Goal: Task Accomplishment & Management: Complete application form

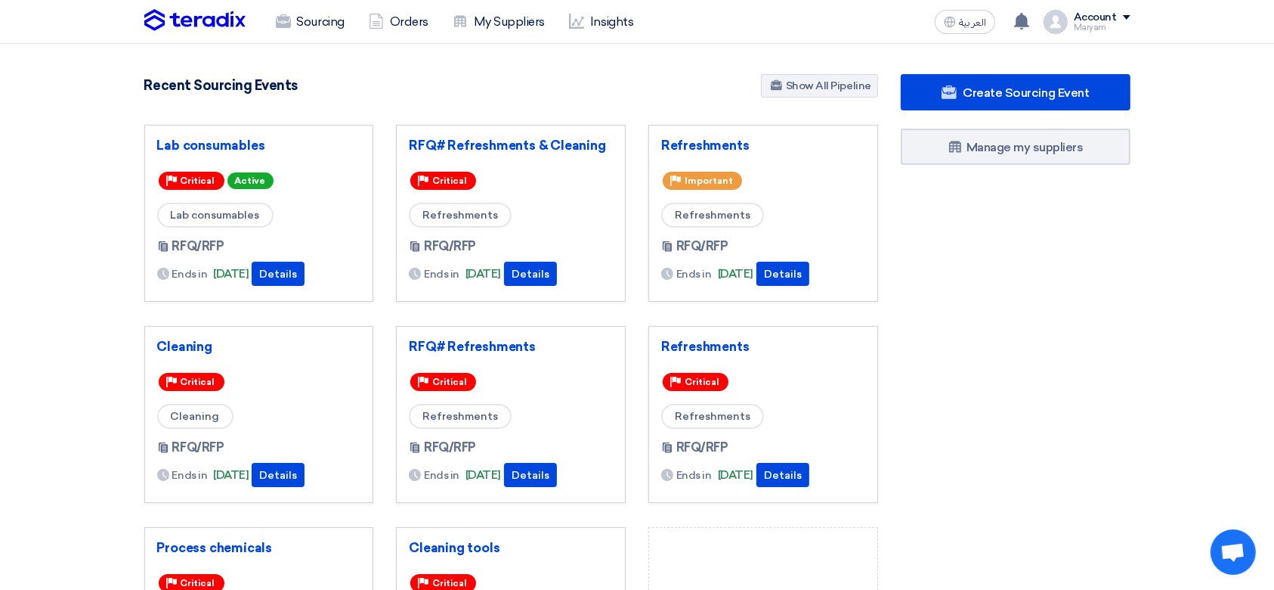
click at [177, 20] on img at bounding box center [194, 20] width 101 height 23
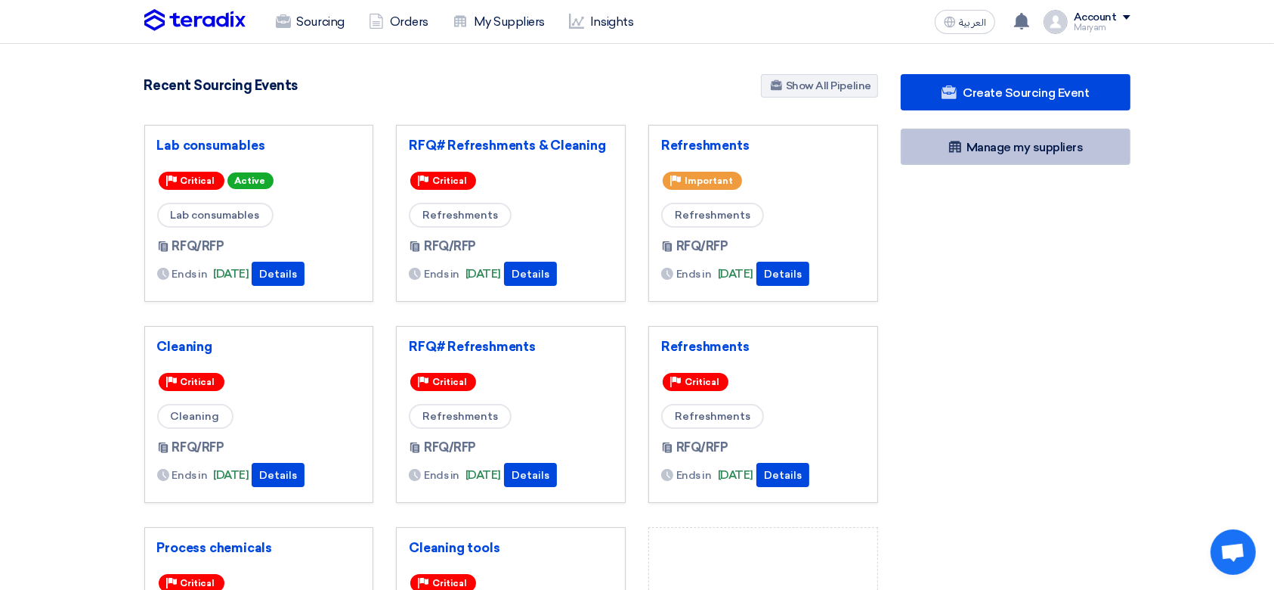
click at [967, 150] on link "Manage my suppliers" at bounding box center [1016, 146] width 230 height 36
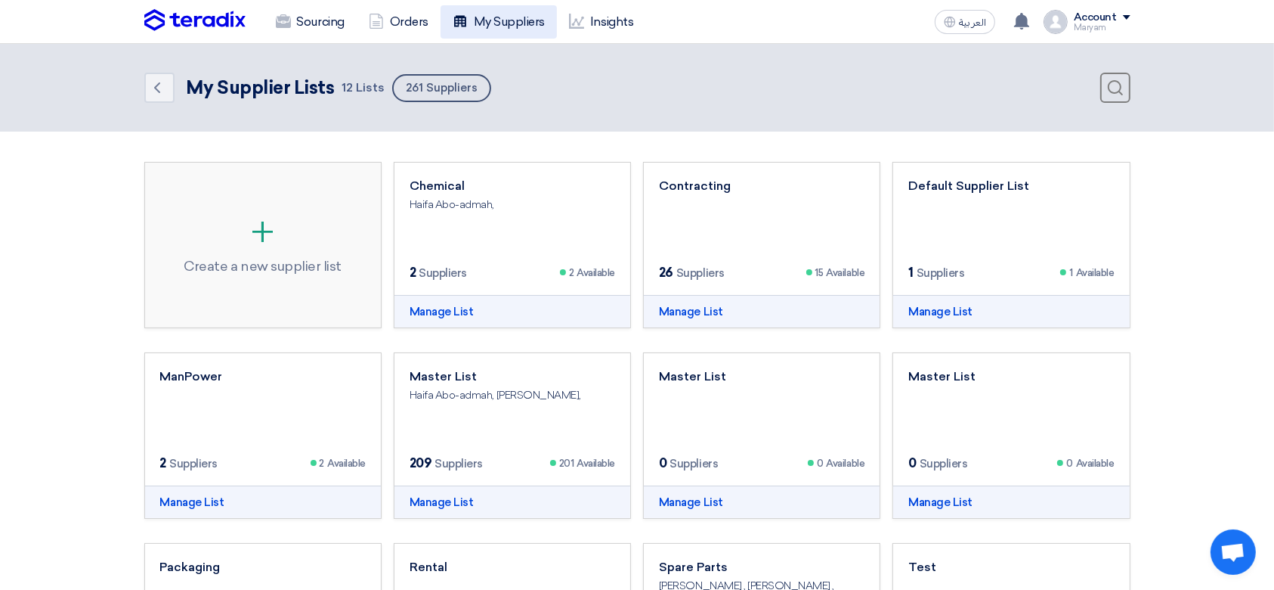
click at [526, 10] on link "My Suppliers" at bounding box center [499, 21] width 116 height 33
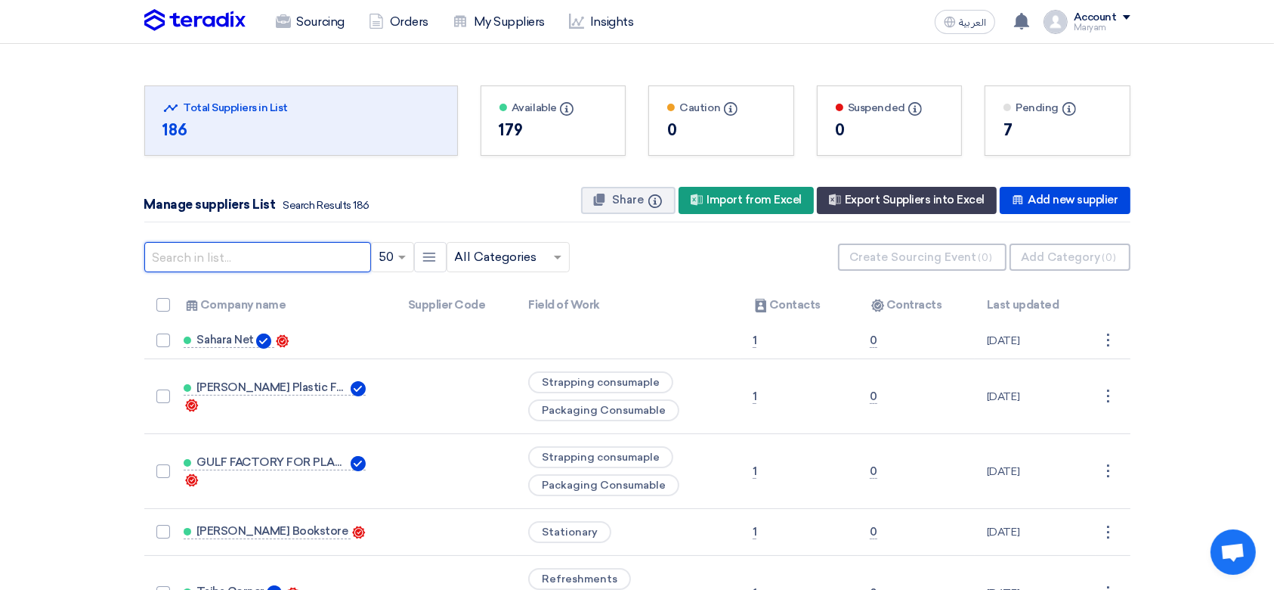
click at [218, 251] on input "text" at bounding box center [257, 257] width 227 height 30
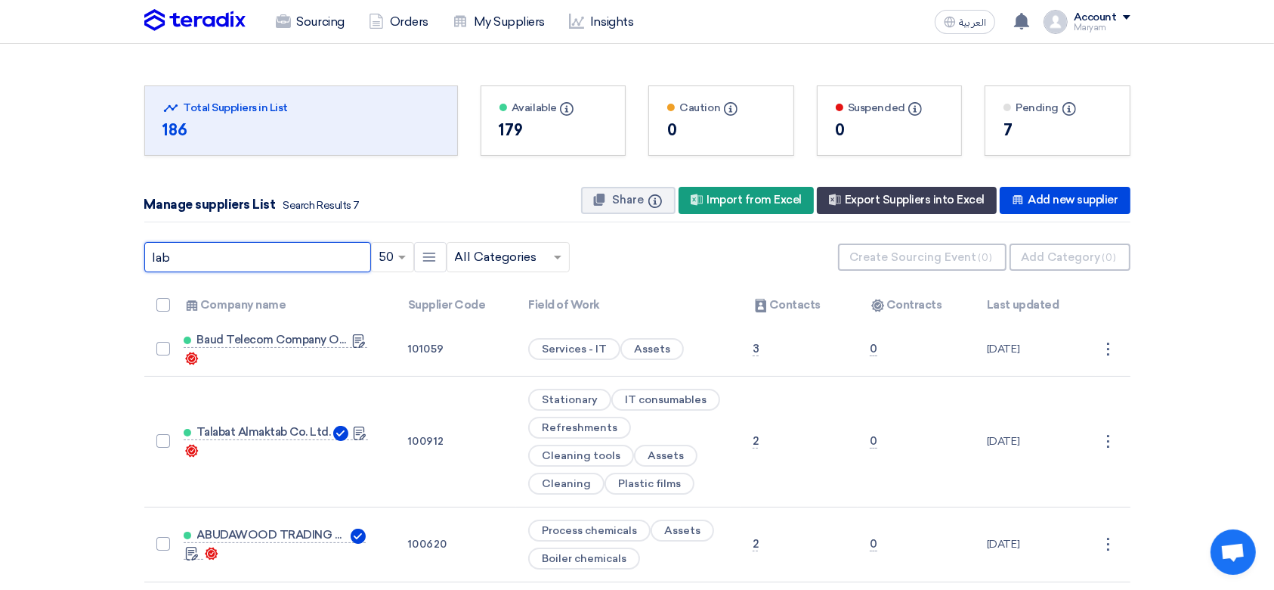
type input "lab"
drag, startPoint x: 212, startPoint y: 250, endPoint x: 0, endPoint y: 241, distance: 212.6
click at [0, 241] on section "Total Suppliers in this list Total Suppliers in List 186 Available Info" at bounding box center [637, 533] width 1274 height 979
click at [485, 258] on input "text" at bounding box center [500, 257] width 91 height 25
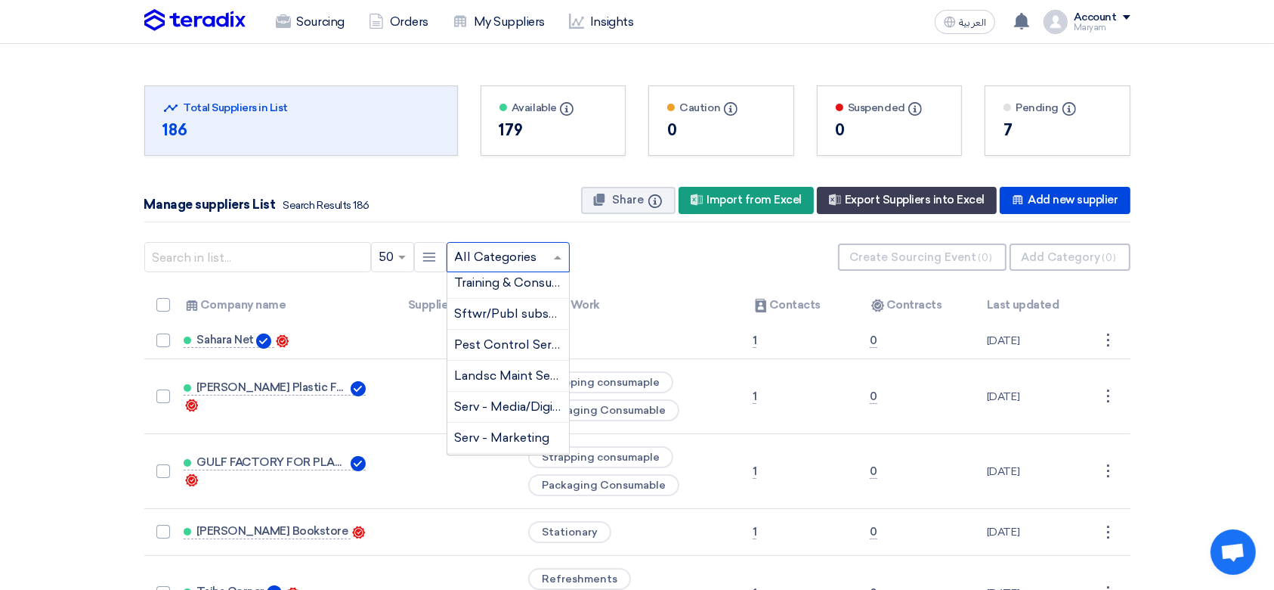
scroll to position [2019, 0]
click at [485, 392] on div "Landsc Maint Service" at bounding box center [508, 407] width 122 height 31
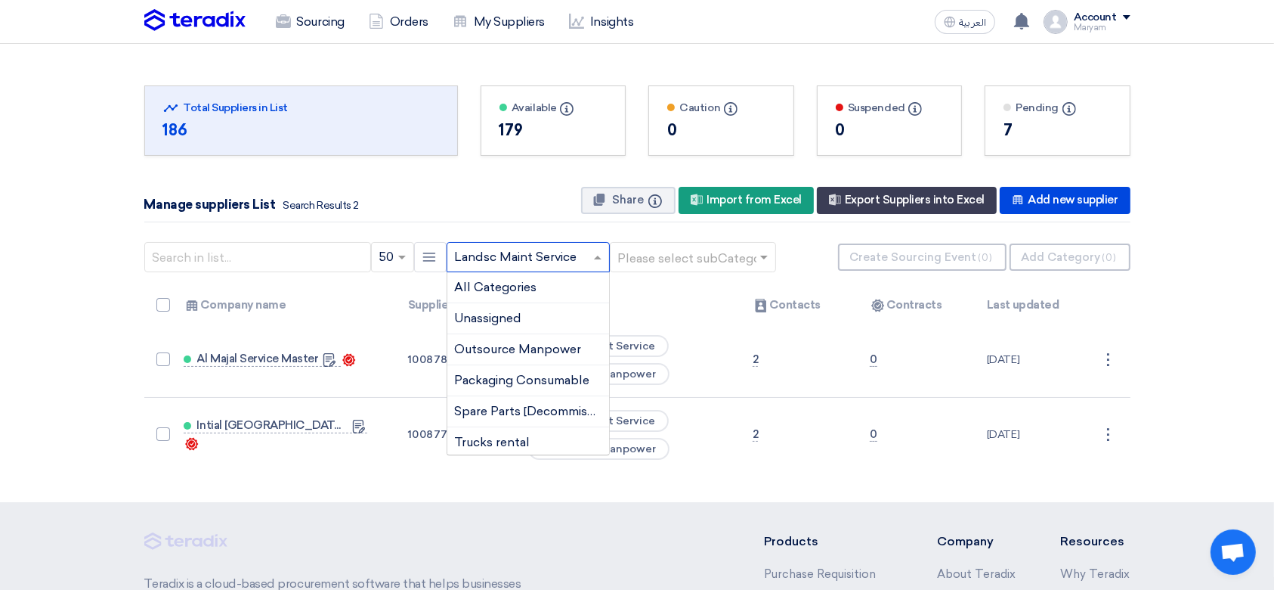
click at [608, 258] on span at bounding box center [599, 257] width 19 height 18
type input "a"
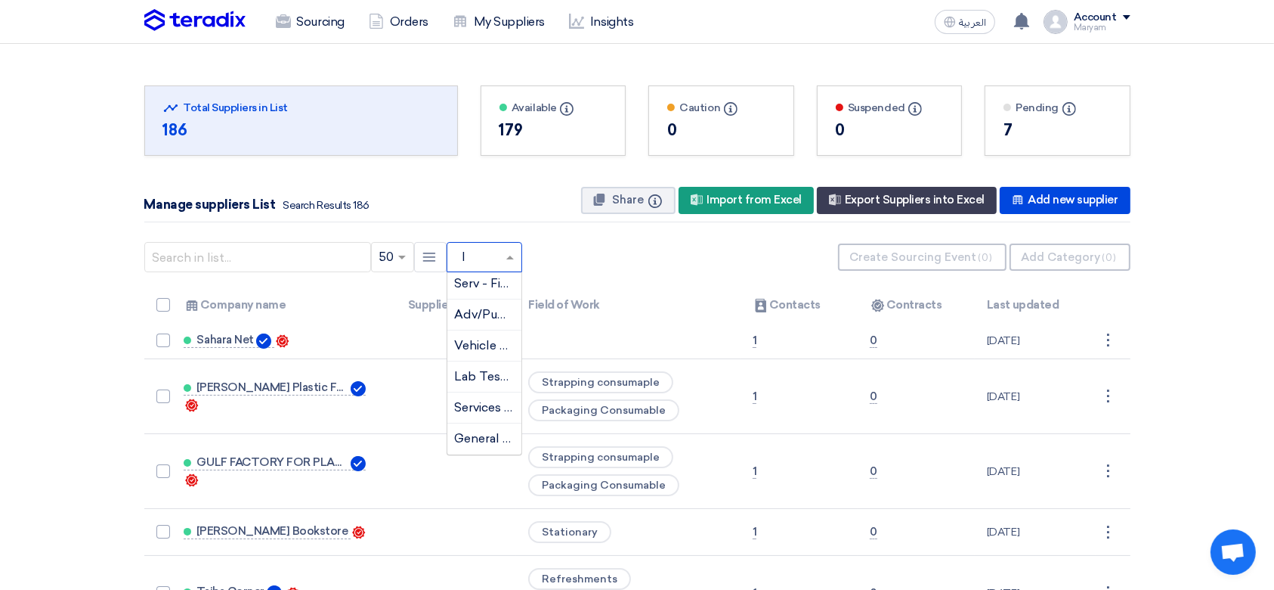
scroll to position [0, 0]
type input "lab"
click at [467, 293] on span "Lab consumables" at bounding box center [505, 287] width 101 height 14
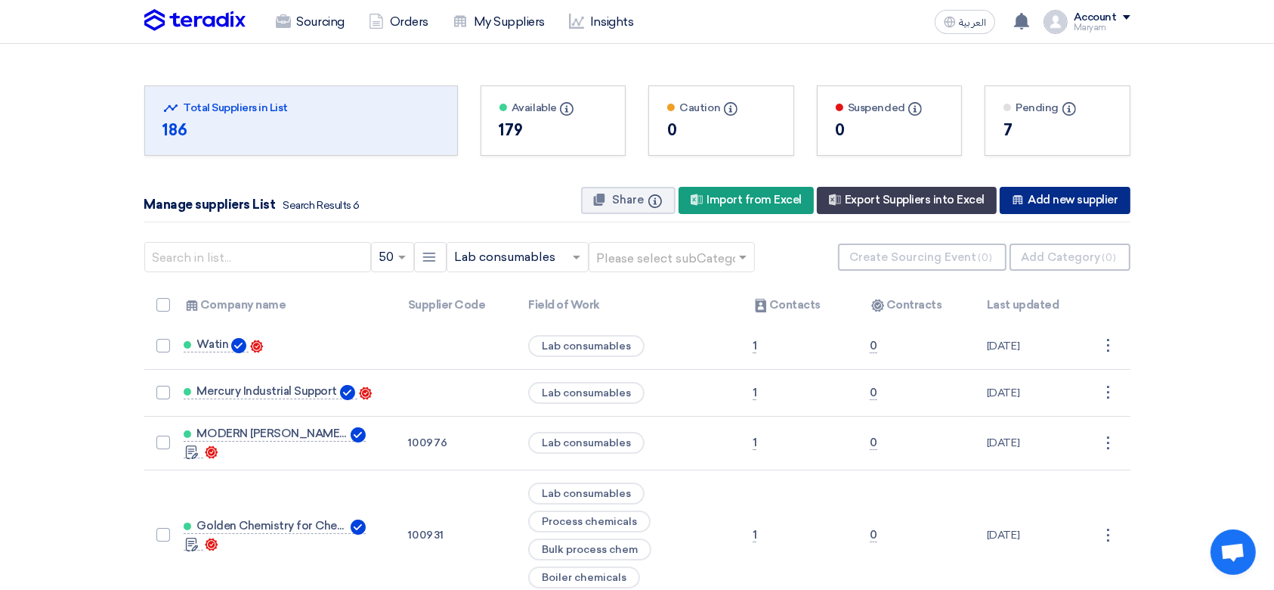
click at [1076, 206] on div "New Supplier Add new supplier" at bounding box center [1065, 200] width 130 height 27
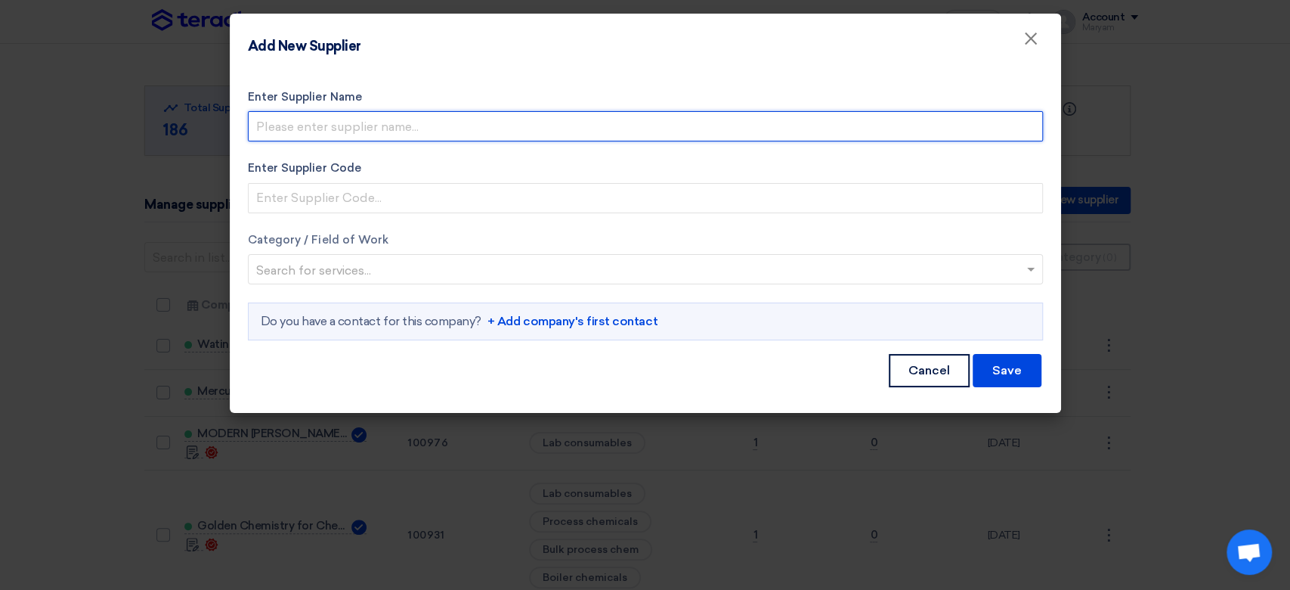
click at [281, 127] on input "Enter Supplier Name" at bounding box center [645, 126] width 795 height 30
type input "Tamyouz"
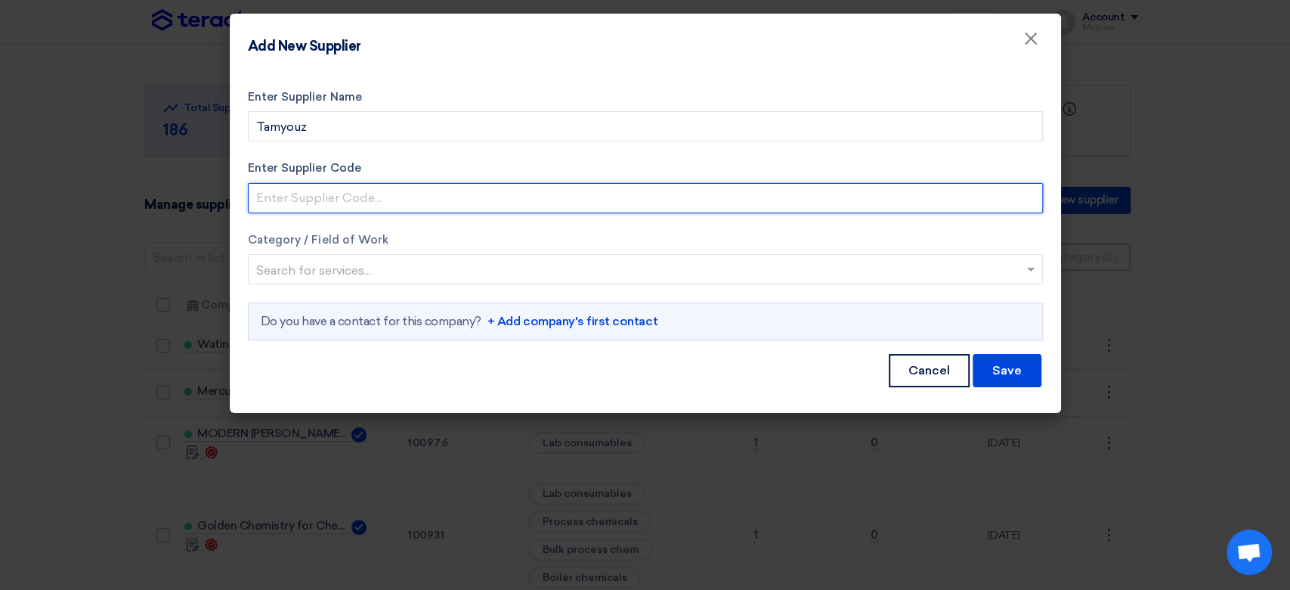
click at [277, 190] on input "Enter Supplier Code" at bounding box center [645, 198] width 795 height 30
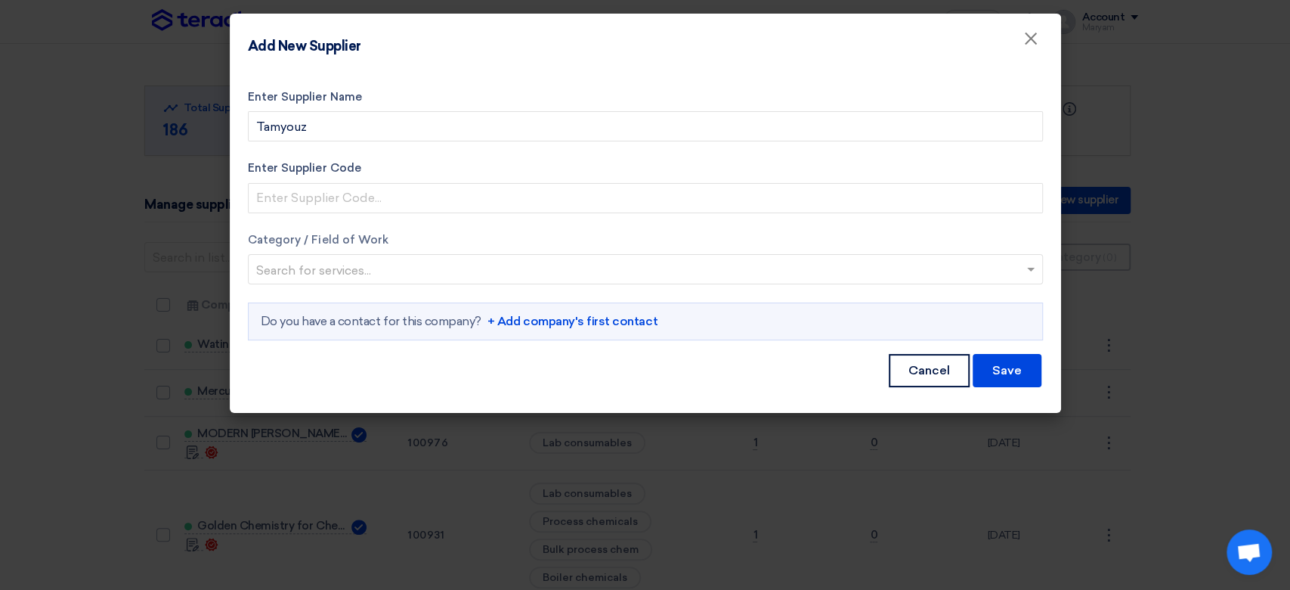
click at [319, 266] on input "text" at bounding box center [637, 270] width 763 height 25
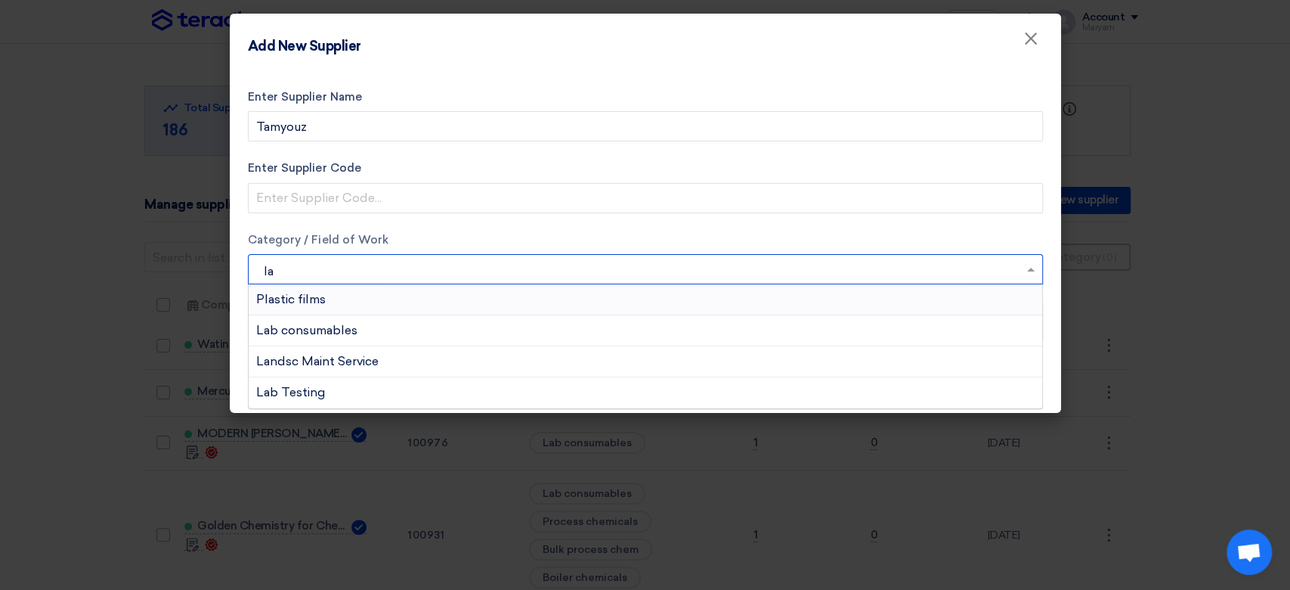
type input "lab"
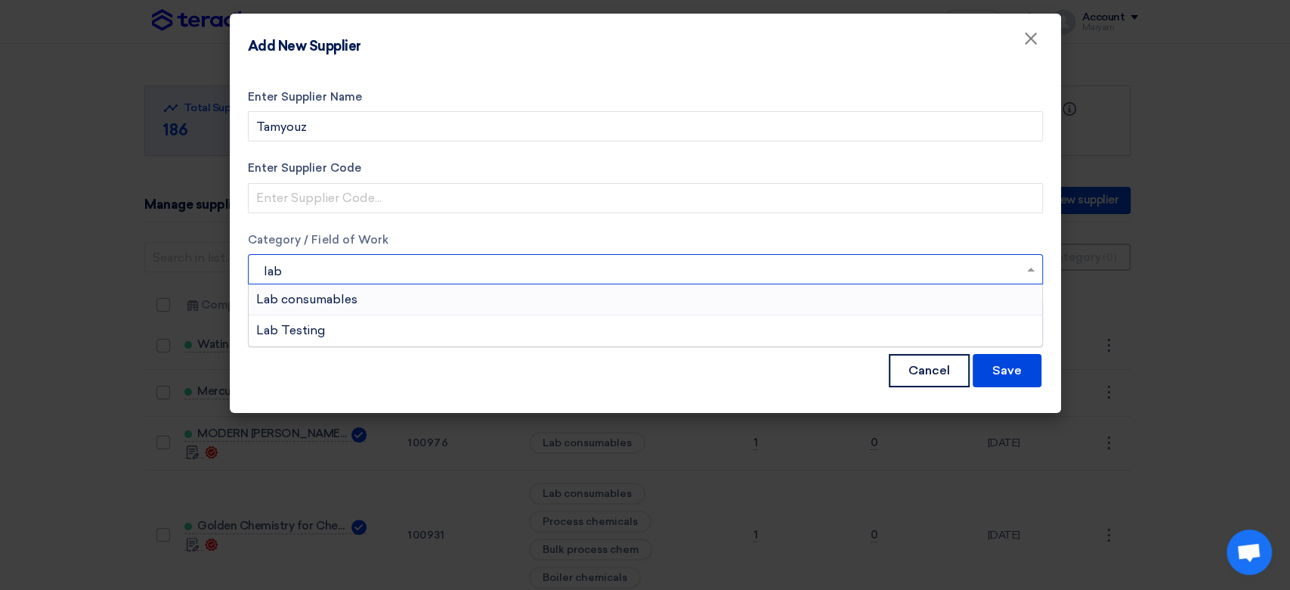
click at [320, 296] on span "Lab consumables" at bounding box center [306, 299] width 101 height 14
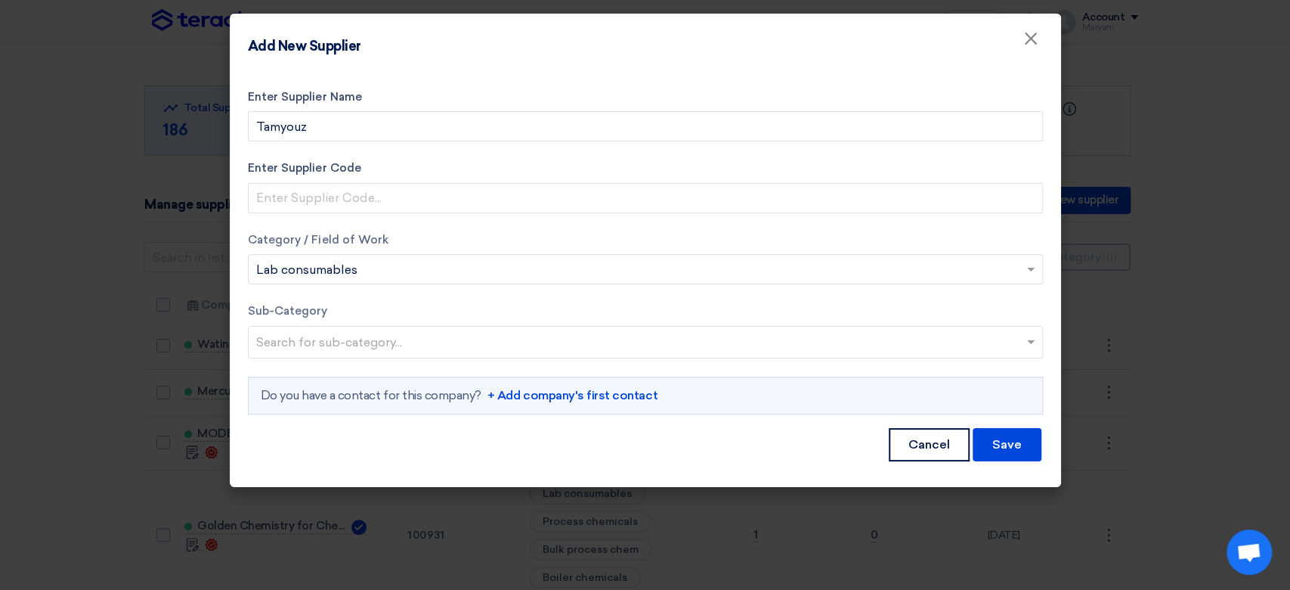
click at [308, 342] on input "text" at bounding box center [647, 343] width 782 height 25
type input "l"
click at [376, 293] on div "Category / Field of Work Search for services... × Lab consumables × Sub-Categor…" at bounding box center [645, 322] width 795 height 183
click at [1017, 439] on button "Save" at bounding box center [1007, 444] width 69 height 33
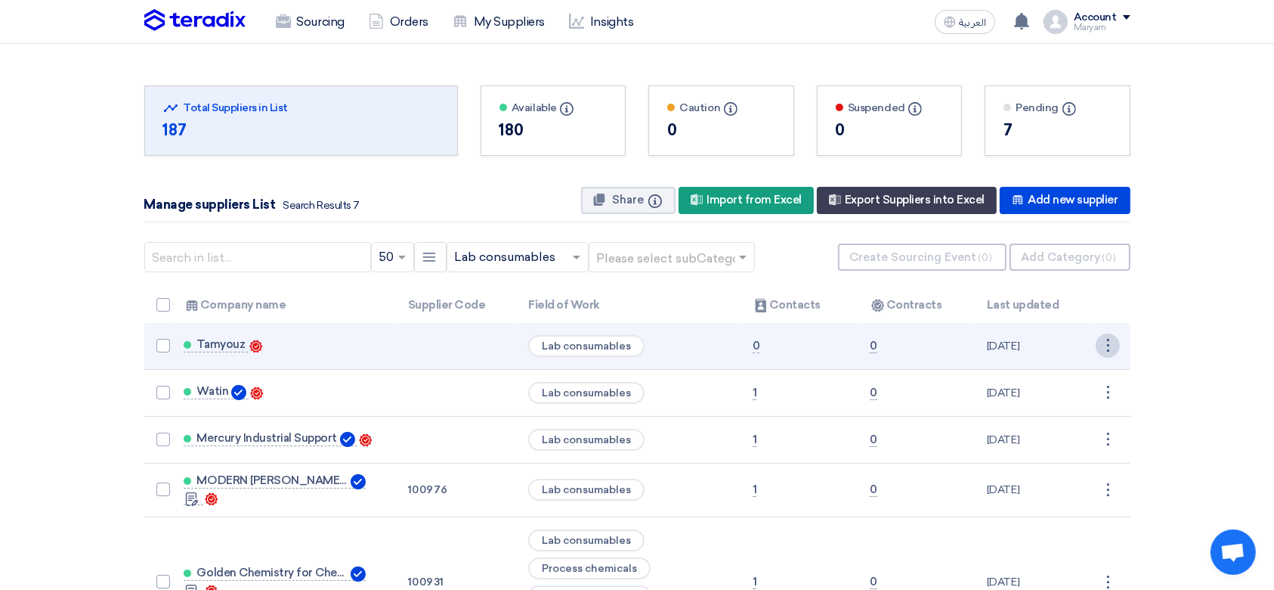
click at [1103, 351] on div "⋮" at bounding box center [1108, 345] width 24 height 24
click at [1083, 370] on link "Edit" at bounding box center [1082, 374] width 74 height 22
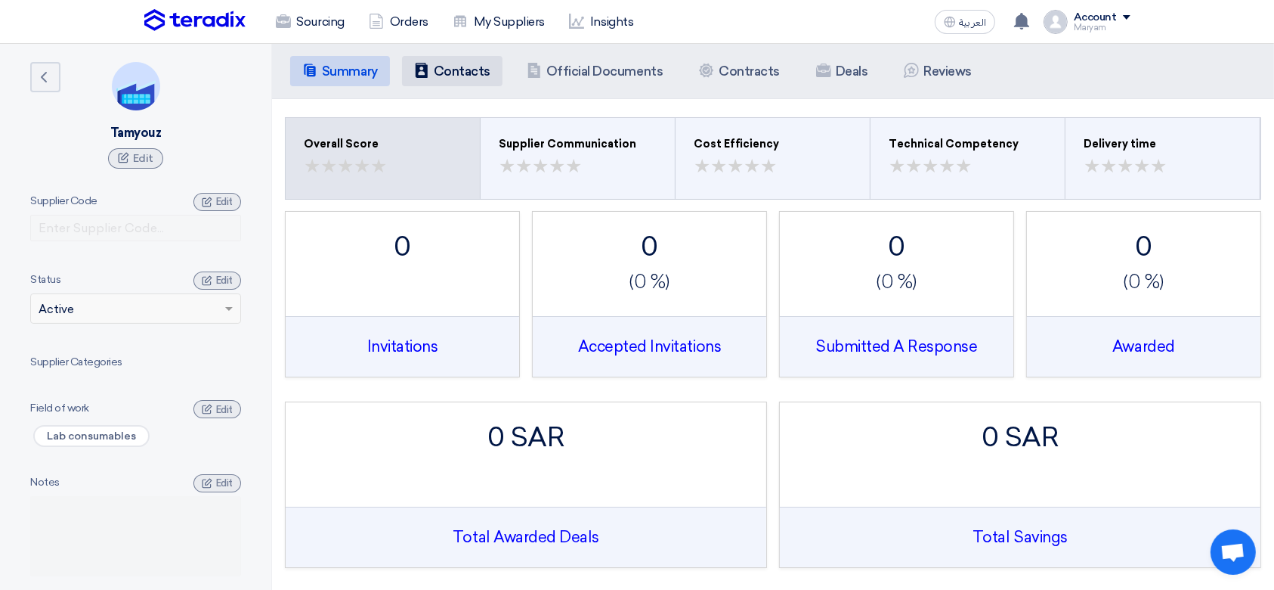
click at [435, 67] on h5 "Contacts" at bounding box center [462, 70] width 57 height 15
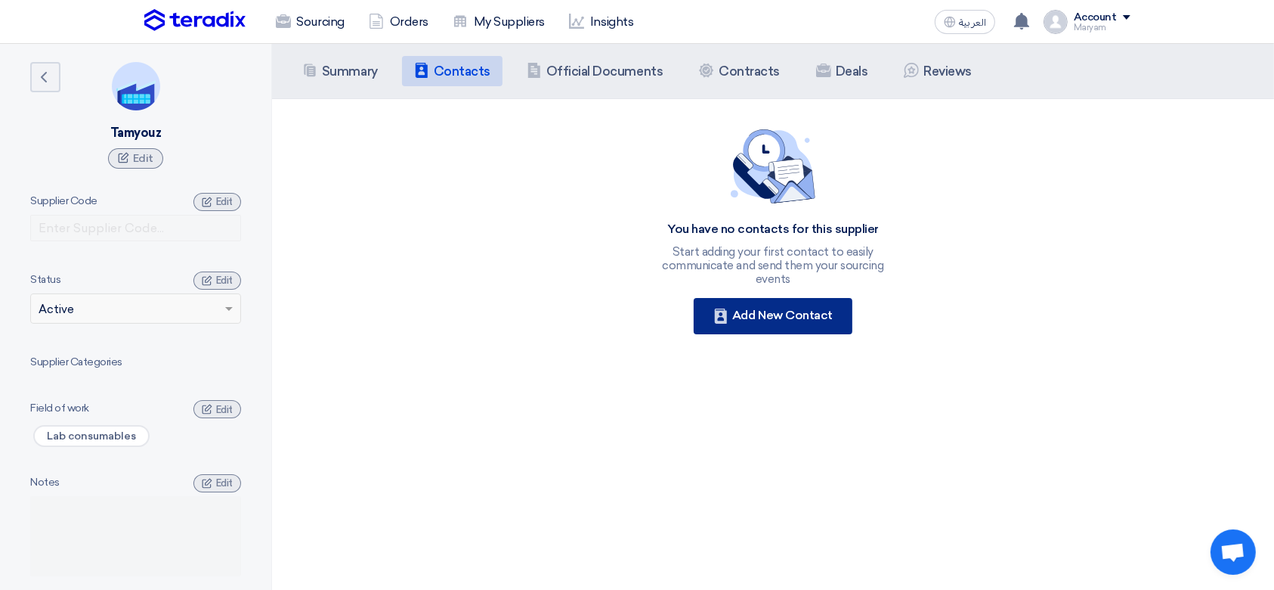
click at [735, 307] on div "Contacts Add New Contact" at bounding box center [773, 316] width 159 height 36
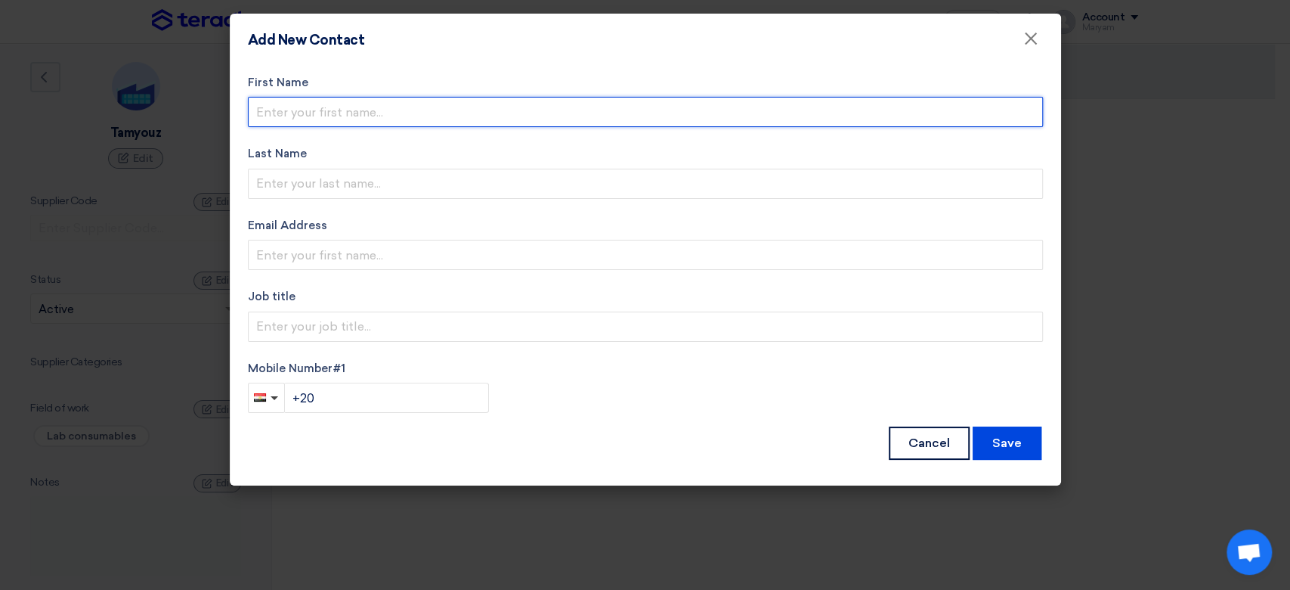
click at [319, 118] on input "text" at bounding box center [645, 112] width 795 height 30
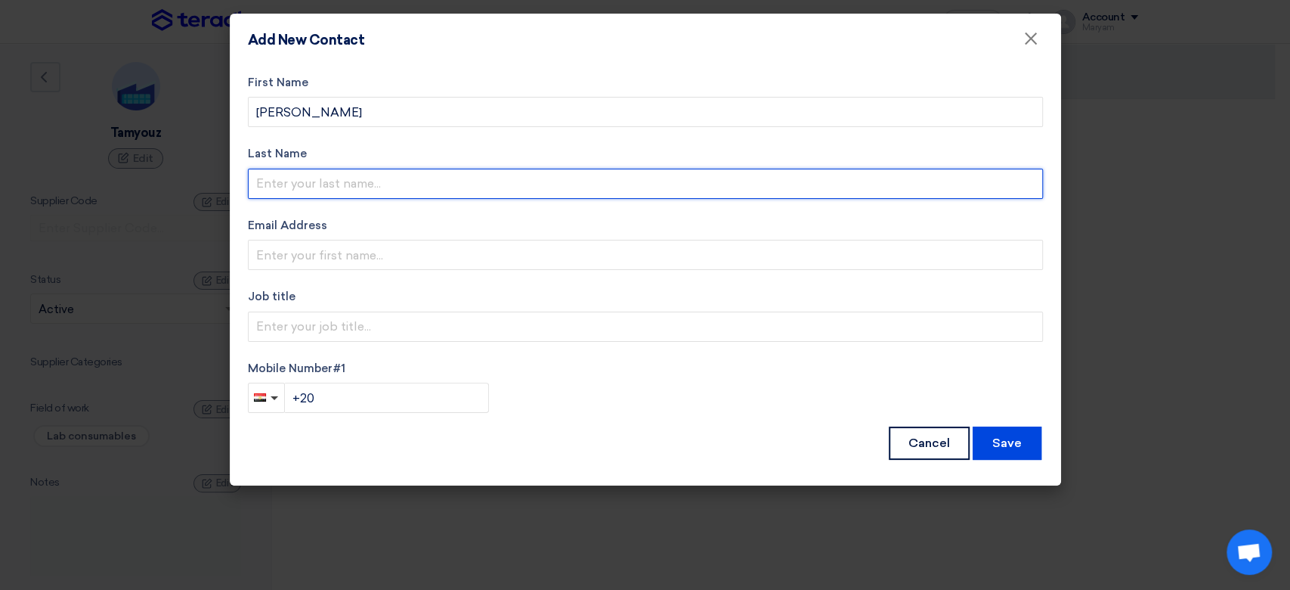
click at [392, 177] on input "text" at bounding box center [645, 184] width 795 height 30
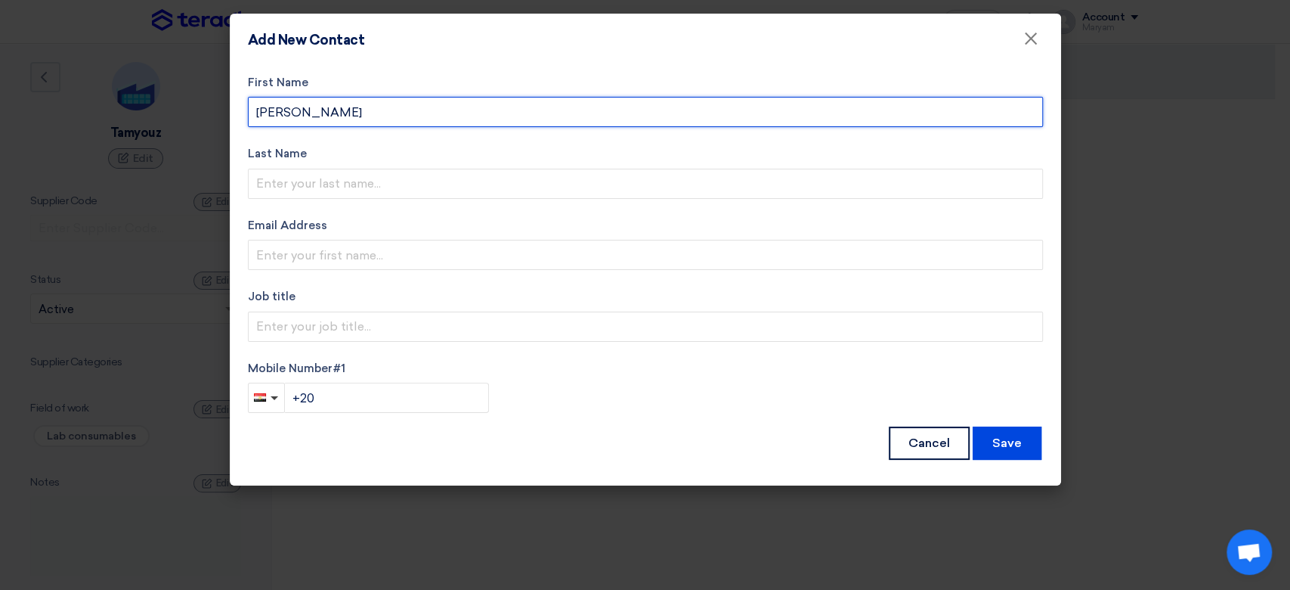
drag, startPoint x: 383, startPoint y: 113, endPoint x: 314, endPoint y: 110, distance: 68.8
click at [314, 110] on input "[PERSON_NAME]" at bounding box center [645, 112] width 795 height 30
type input "[PERSON_NAME]"
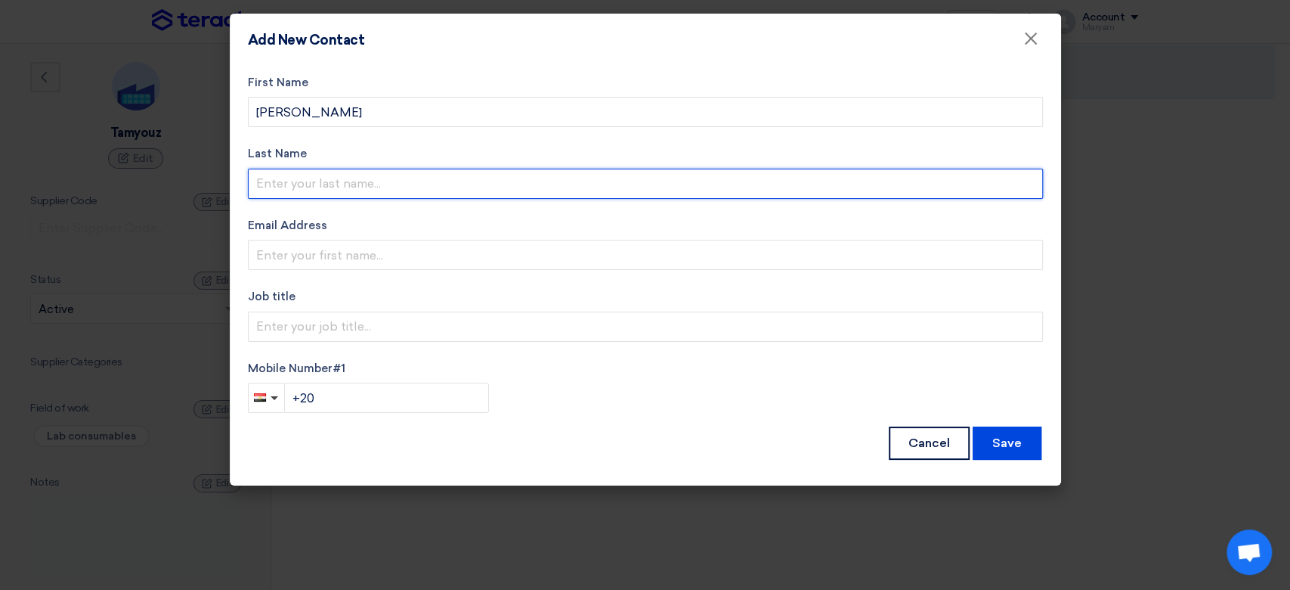
click at [370, 195] on input "text" at bounding box center [645, 184] width 795 height 30
paste input "Othman"
type input "Othman"
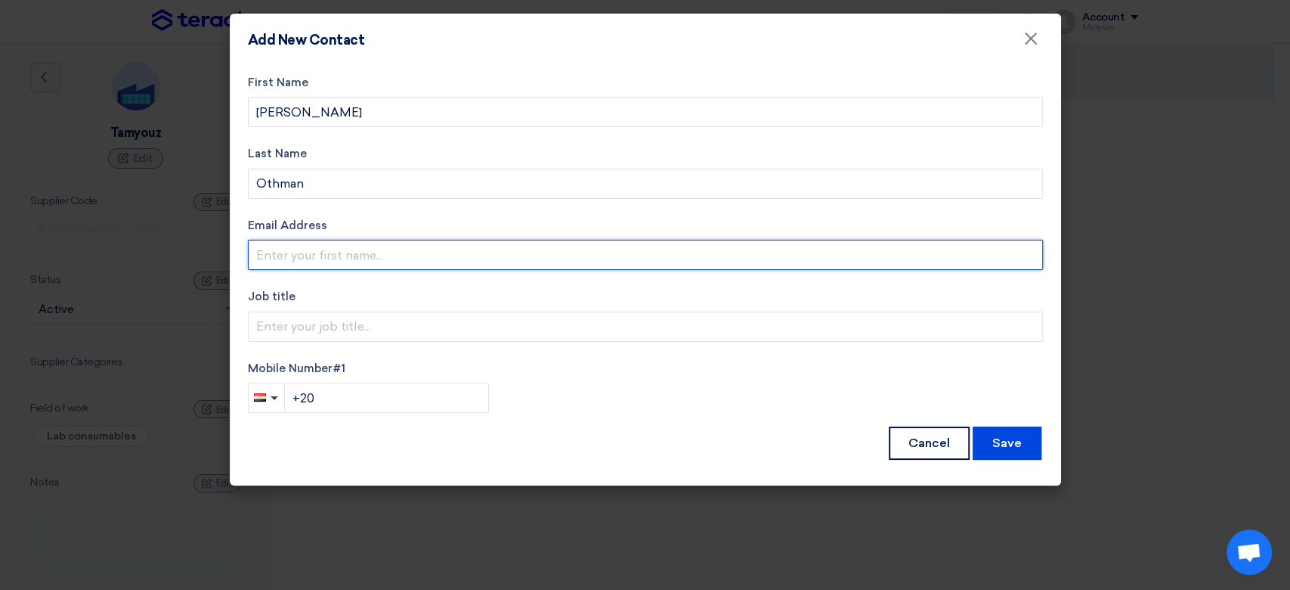
click at [302, 263] on input "email" at bounding box center [645, 255] width 795 height 30
paste input "[EMAIL_ADDRESS][DOMAIN_NAME]"
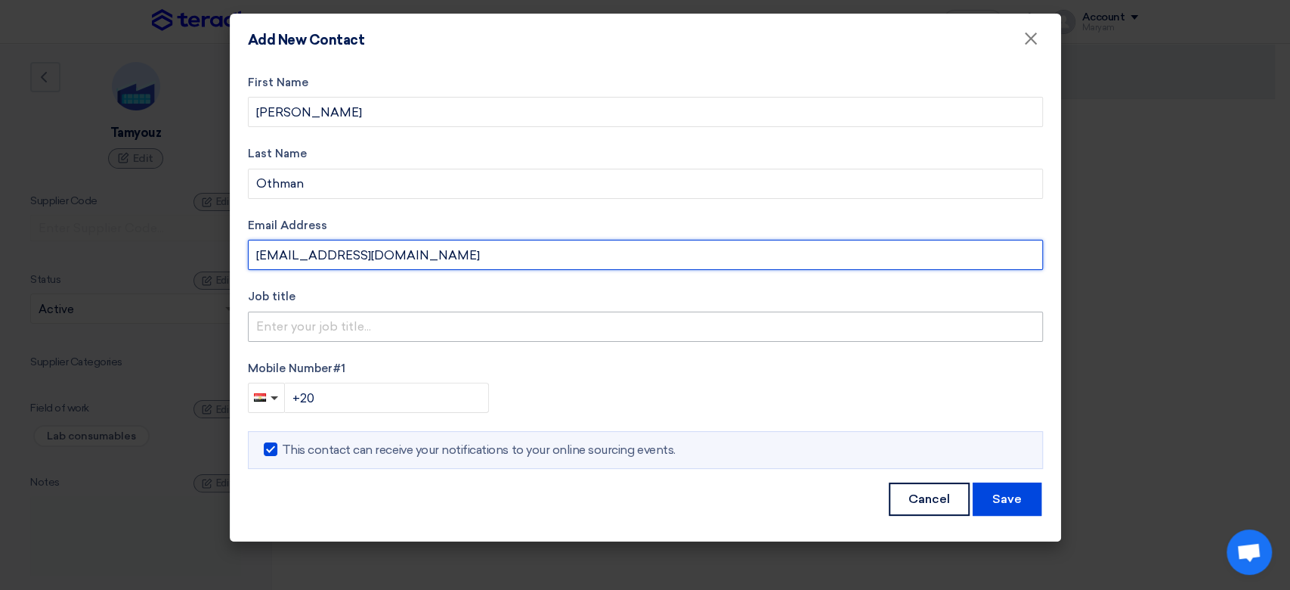
type input "[EMAIL_ADDRESS][DOMAIN_NAME]"
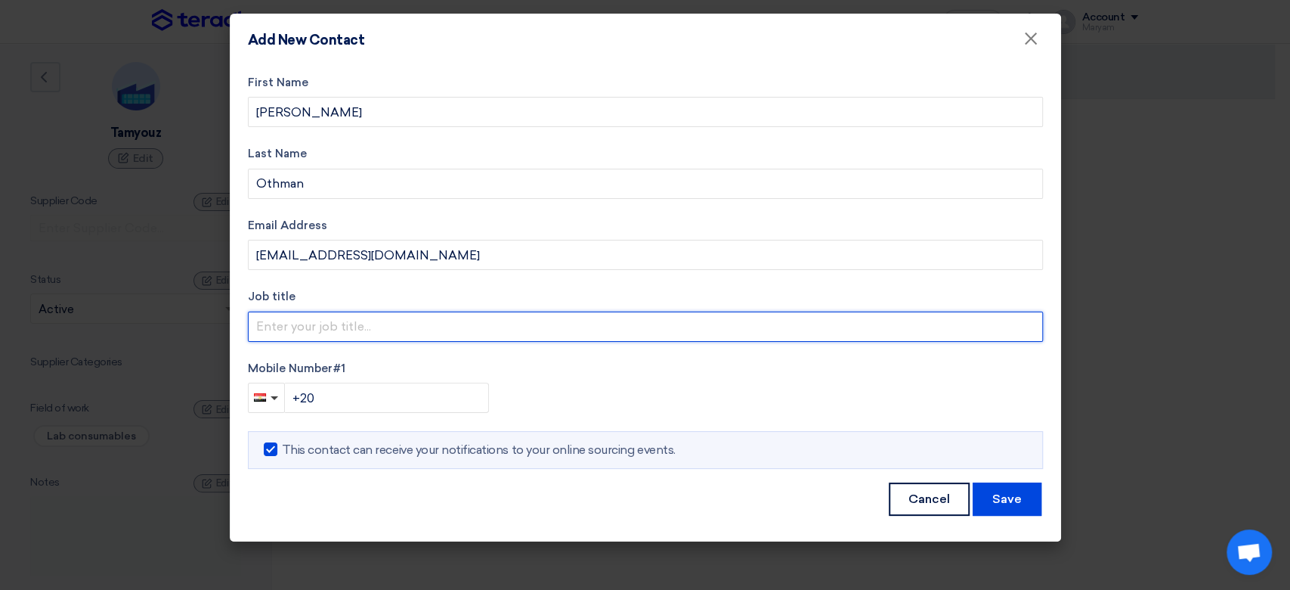
click at [327, 328] on input "text" at bounding box center [645, 326] width 795 height 30
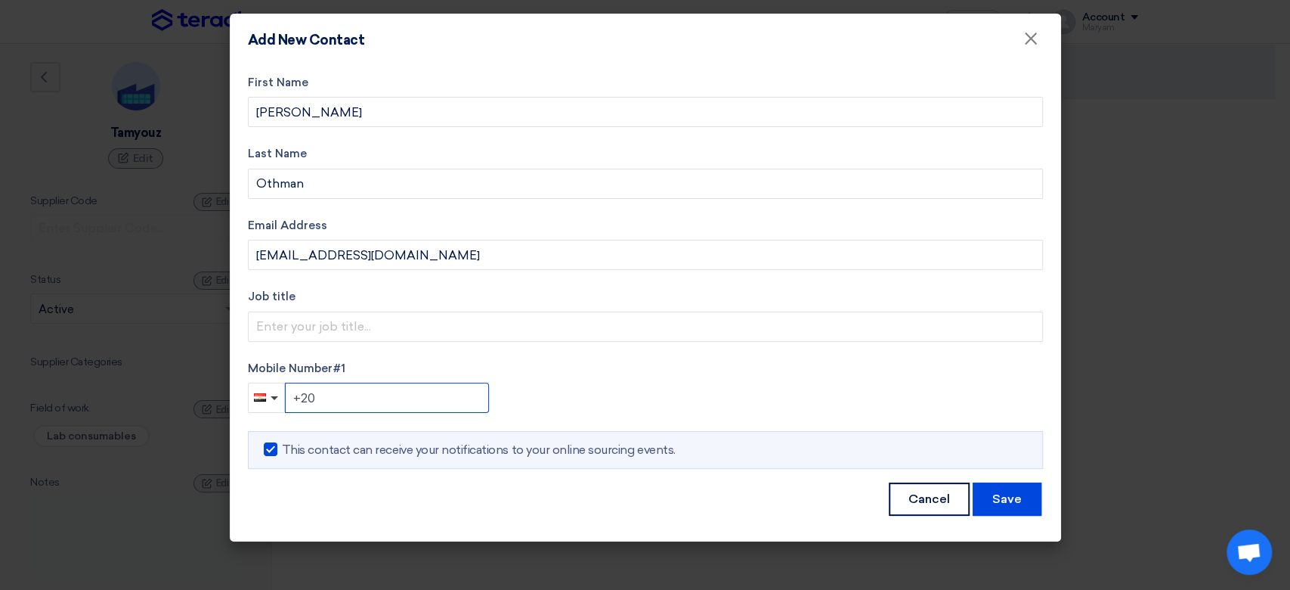
click at [332, 396] on input "+20" at bounding box center [387, 397] width 204 height 30
paste input "[PHONE_NUMBER]"
type input "+20 [PHONE_NUMBER]"
drag, startPoint x: 309, startPoint y: 416, endPoint x: 271, endPoint y: 419, distance: 37.9
click at [279, 410] on div "+20 [PHONE_NUMBER]" at bounding box center [645, 397] width 795 height 30
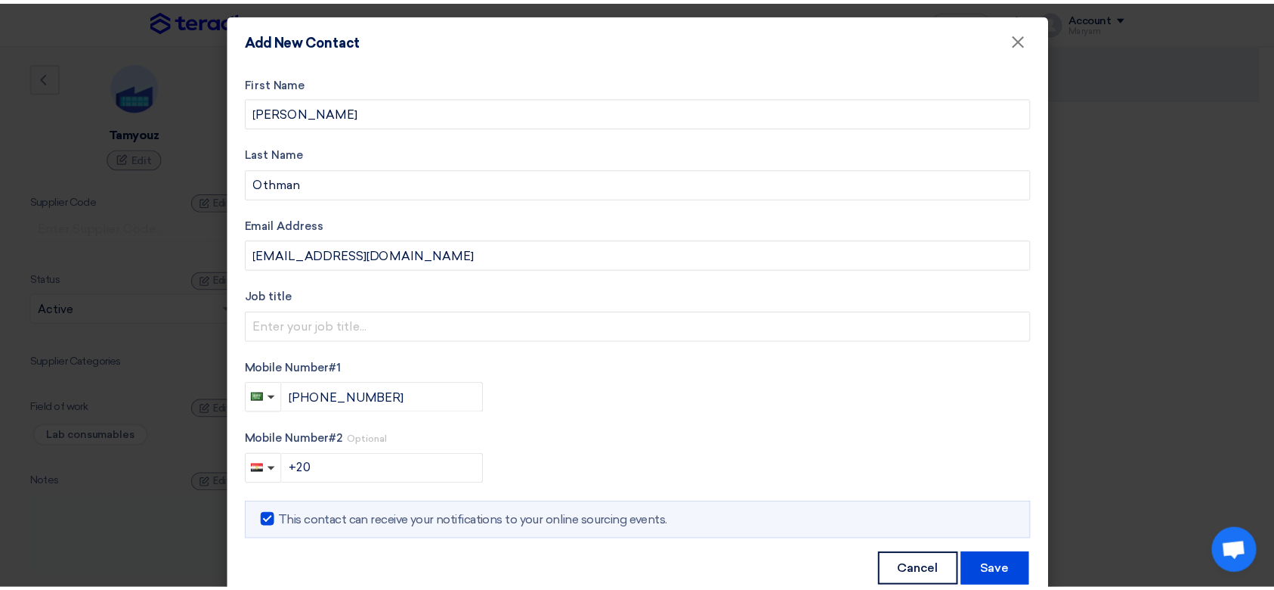
scroll to position [36, 0]
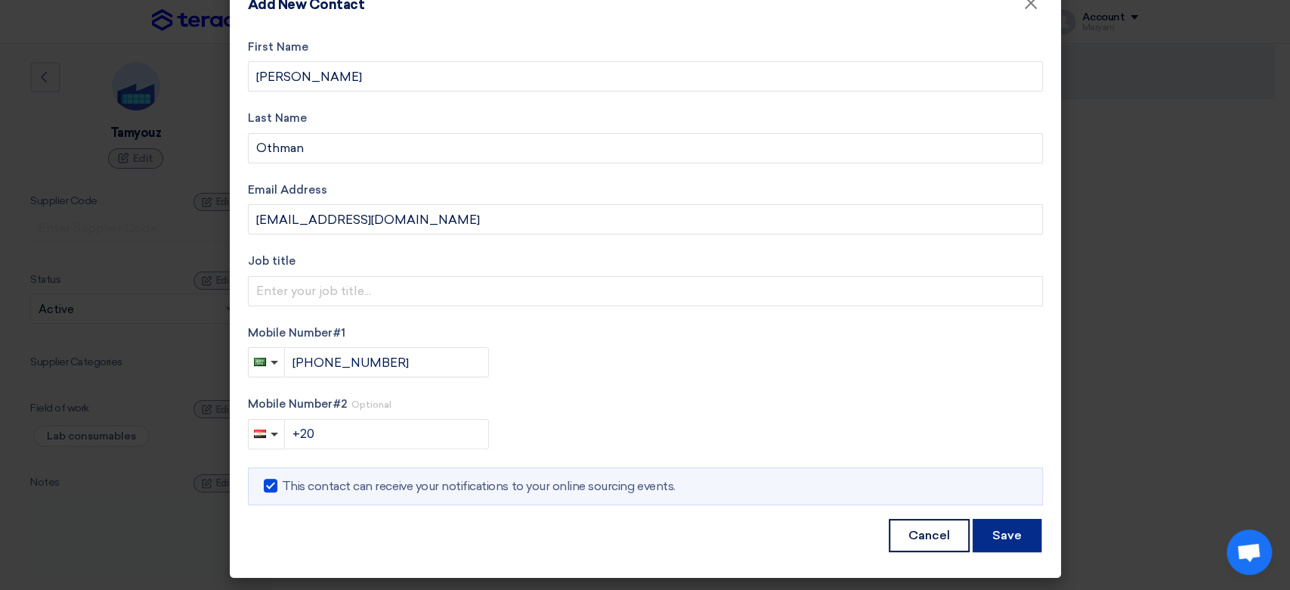
click at [994, 527] on button "Save" at bounding box center [1007, 534] width 69 height 33
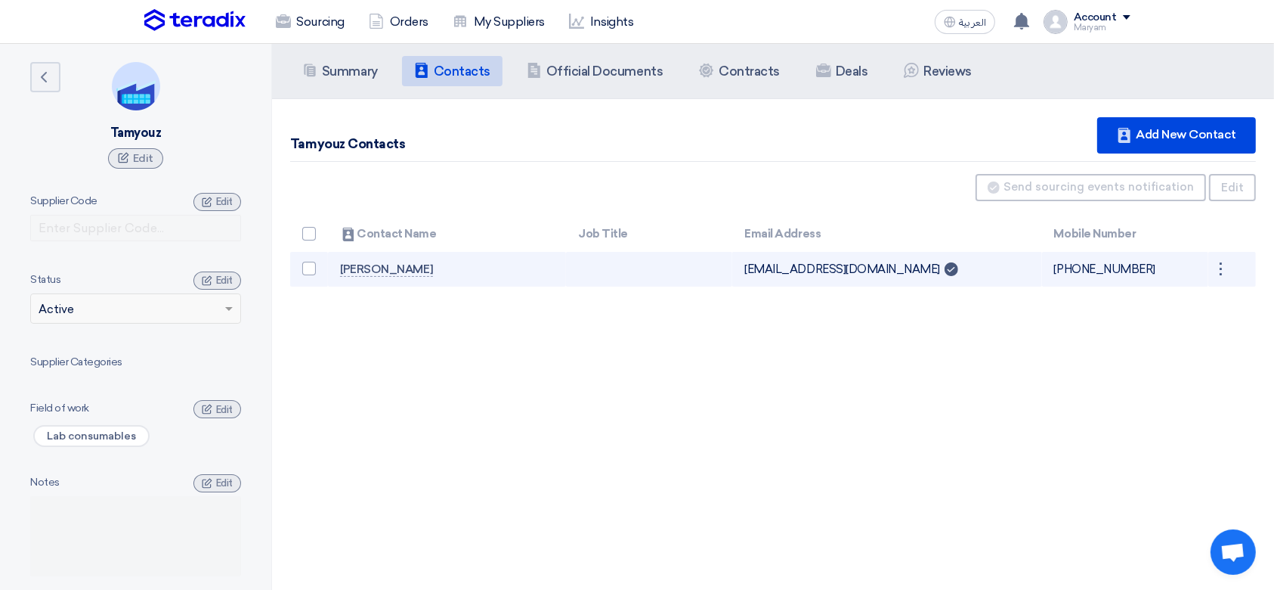
click at [301, 269] on td at bounding box center [309, 270] width 38 height 36
click at [308, 273] on span at bounding box center [309, 269] width 14 height 14
click at [320, 273] on input "checkbox" at bounding box center [325, 272] width 10 height 10
checkbox input "true"
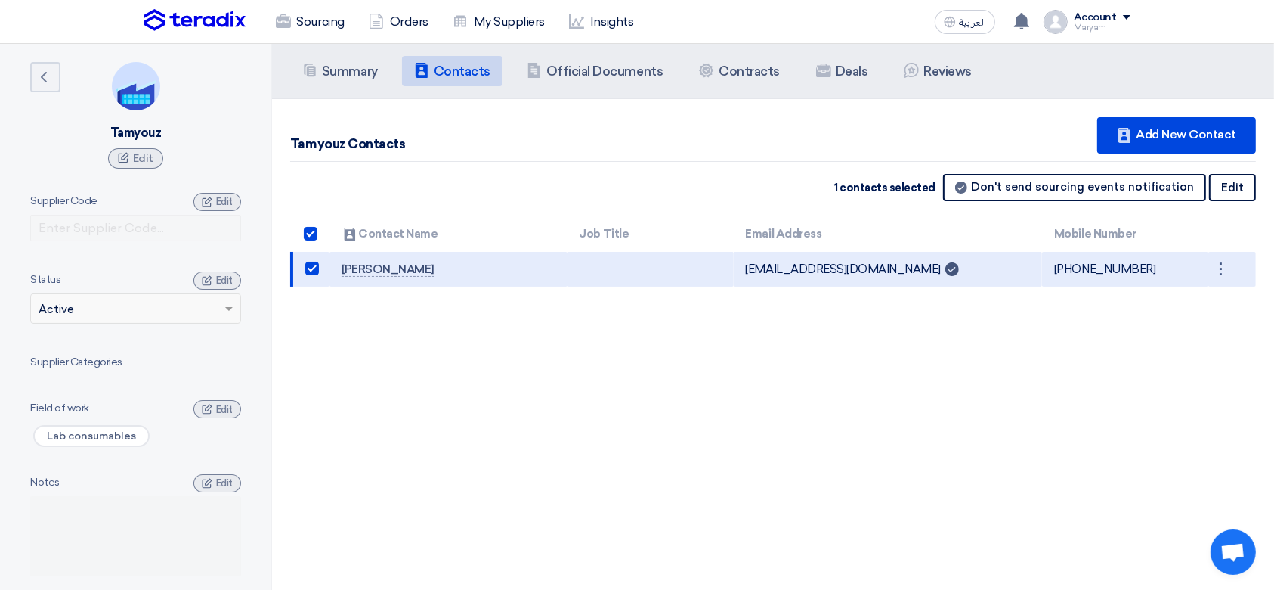
click at [733, 419] on div "Summary Summary Contacts Contacts Company Officials Official Documents Contract…" at bounding box center [773, 339] width 1002 height 590
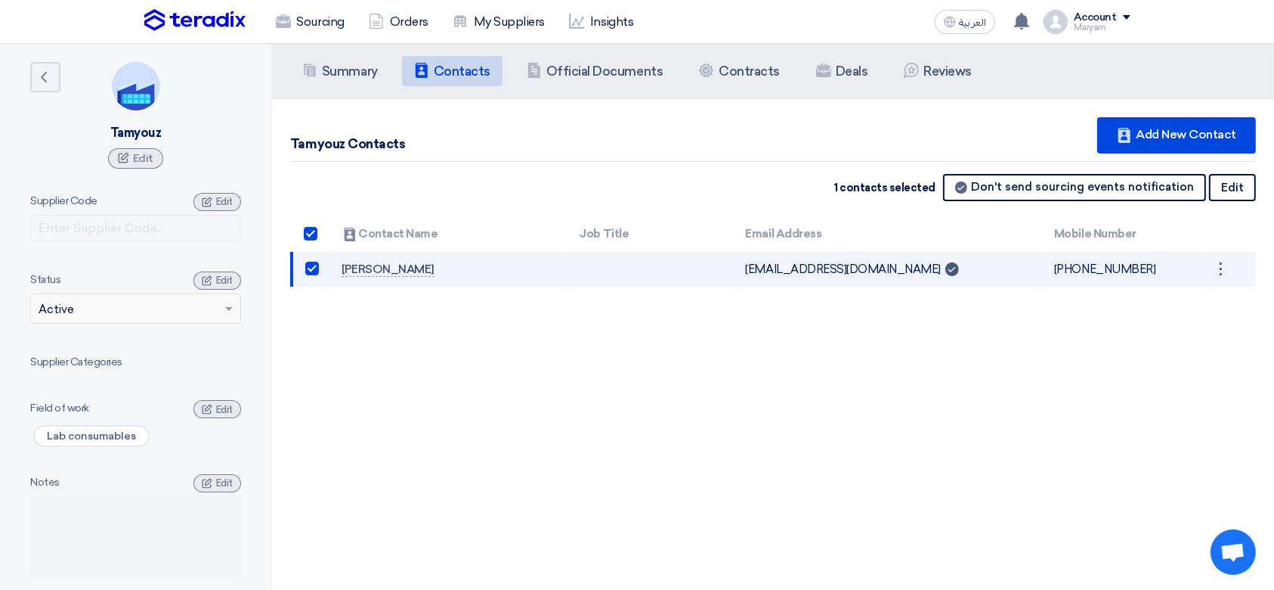
click at [311, 265] on span at bounding box center [312, 269] width 14 height 14
click at [323, 267] on input "checkbox" at bounding box center [328, 272] width 10 height 10
checkbox input "false"
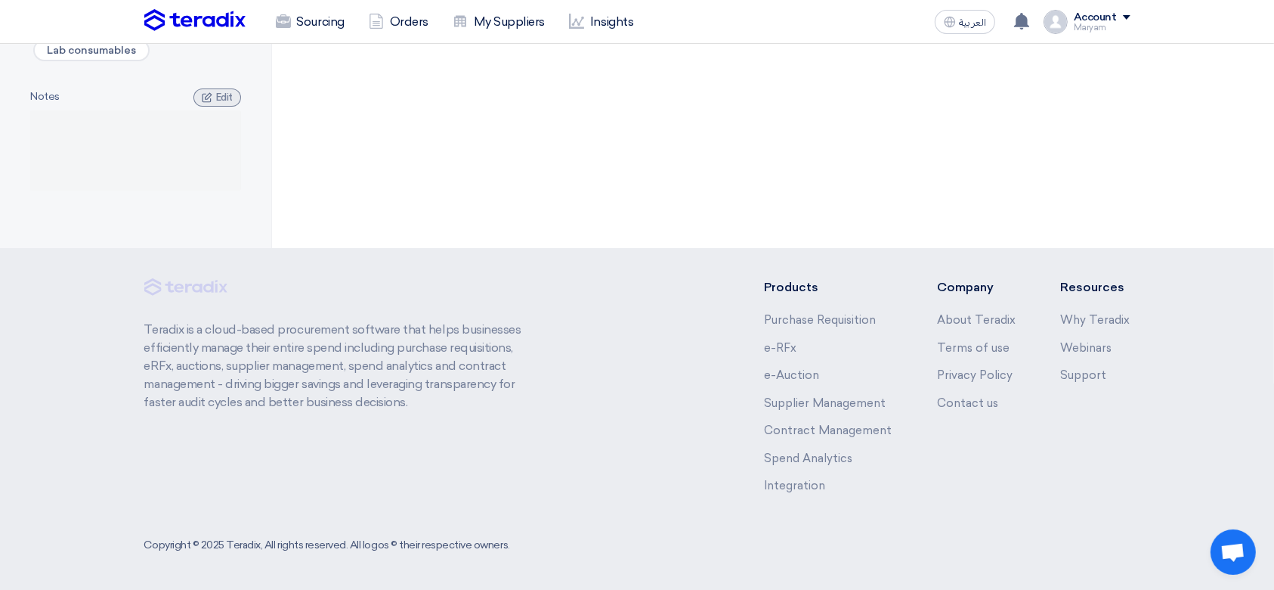
scroll to position [0, 0]
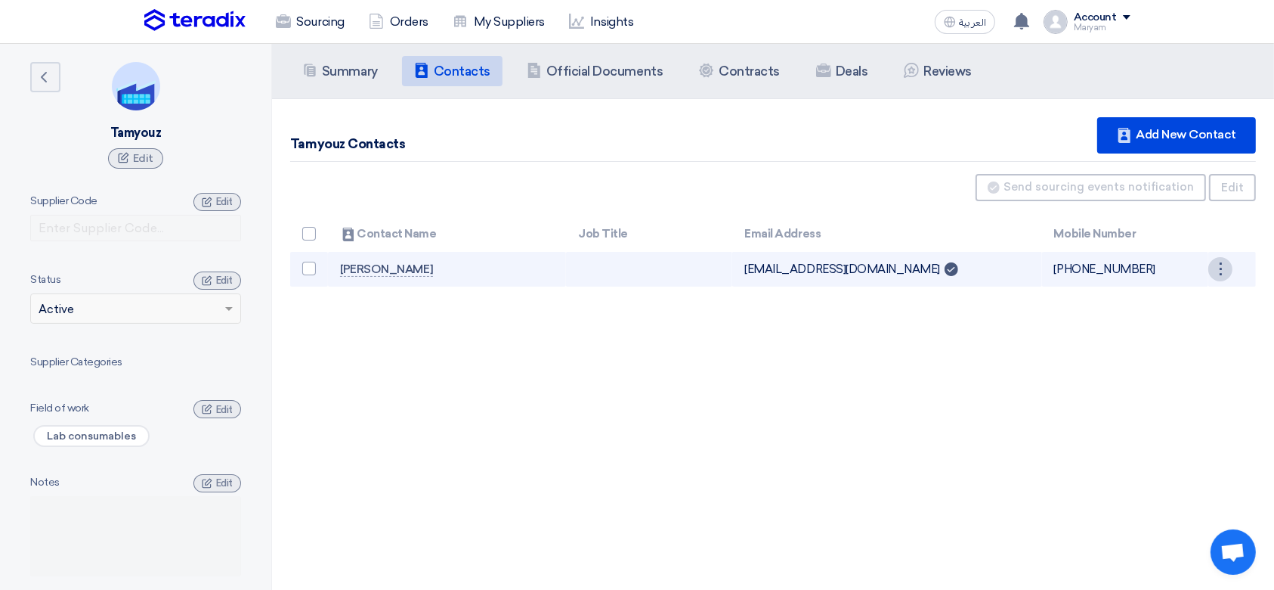
click at [1226, 267] on div "⋮" at bounding box center [1221, 269] width 24 height 24
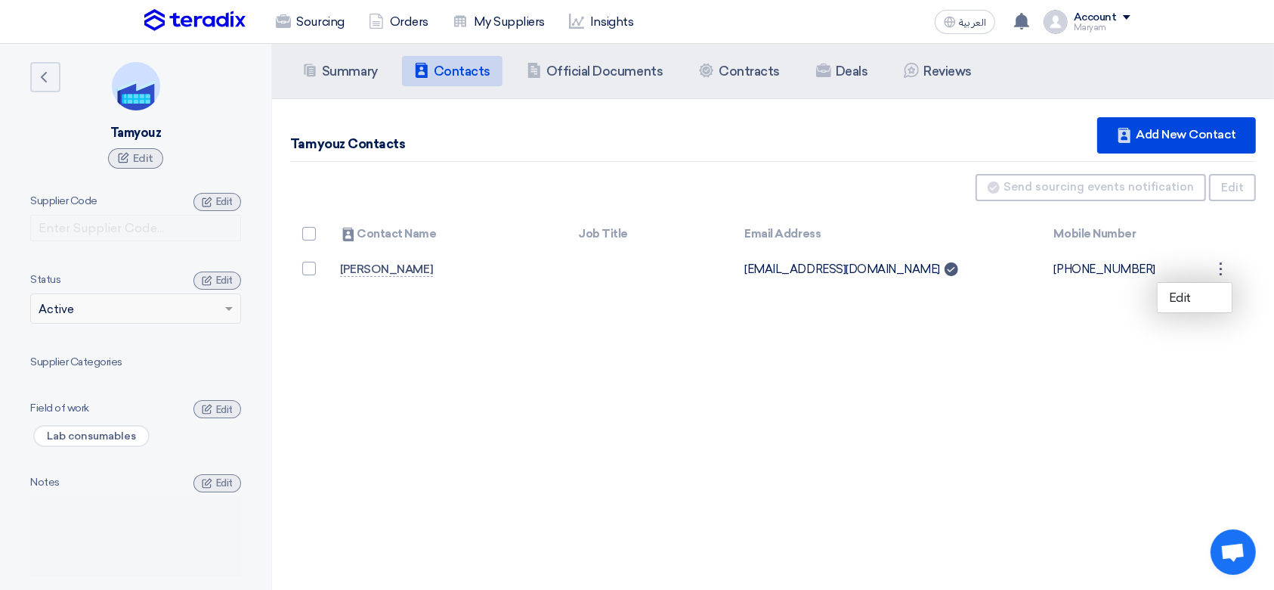
click at [1034, 378] on div "Summary Summary Contacts Contacts Company Officials Official Documents Contract…" at bounding box center [773, 339] width 1002 height 590
click at [36, 77] on icon "Back" at bounding box center [44, 77] width 18 height 18
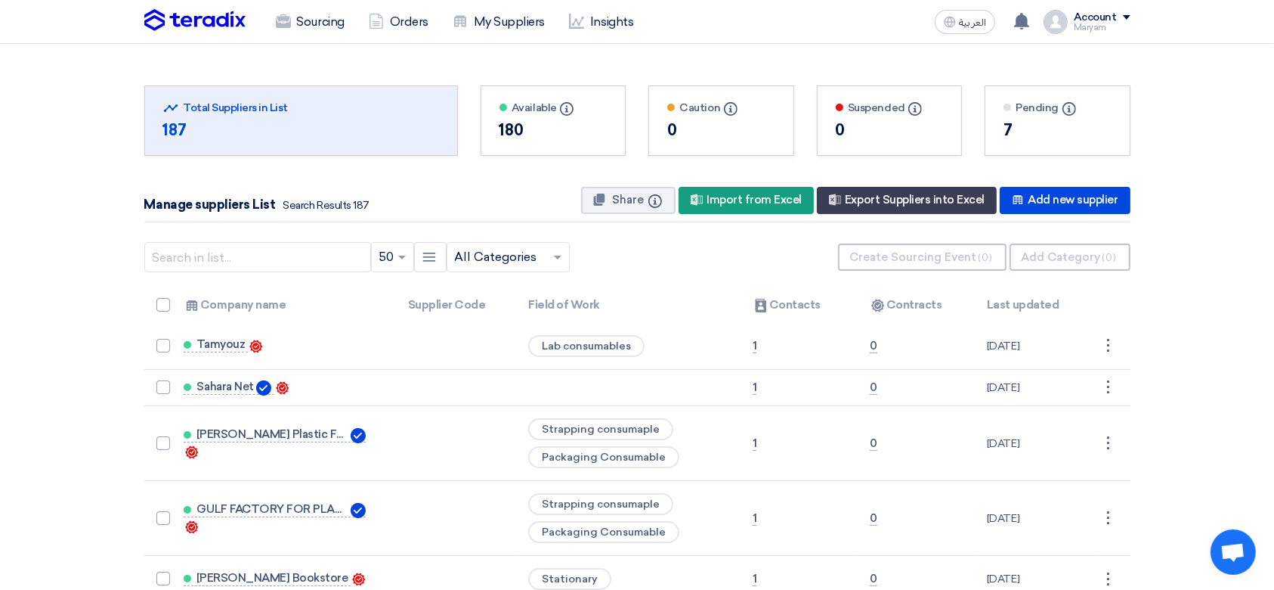
click at [199, 29] on img at bounding box center [194, 20] width 101 height 23
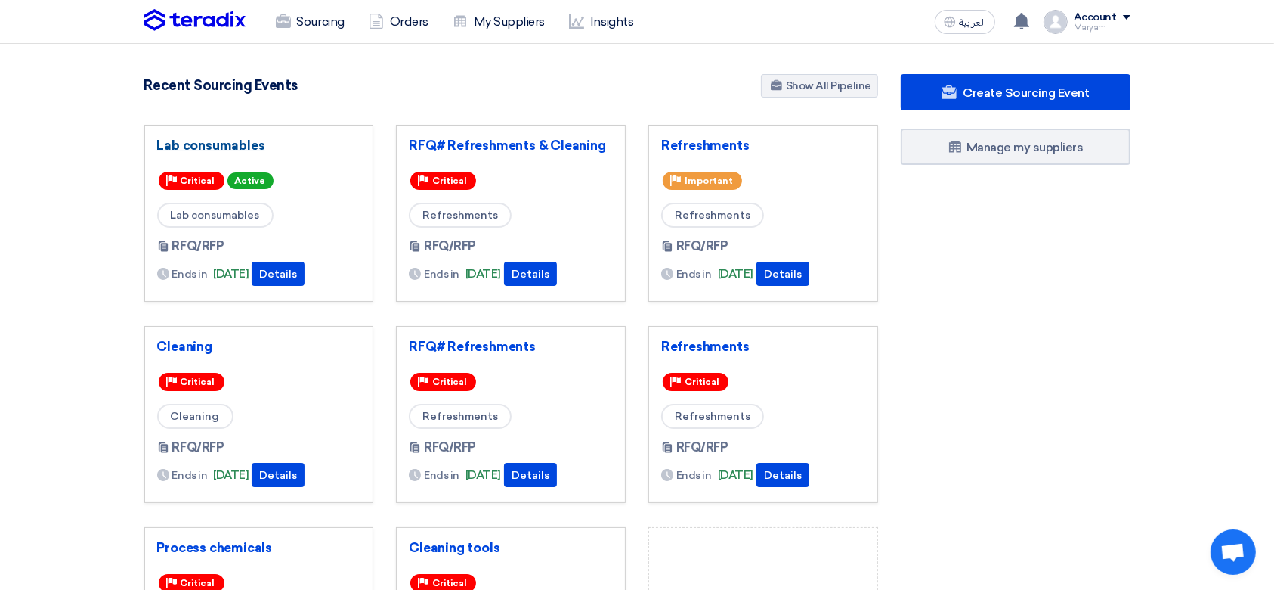
click at [214, 141] on link "Lab consumables" at bounding box center [259, 145] width 204 height 15
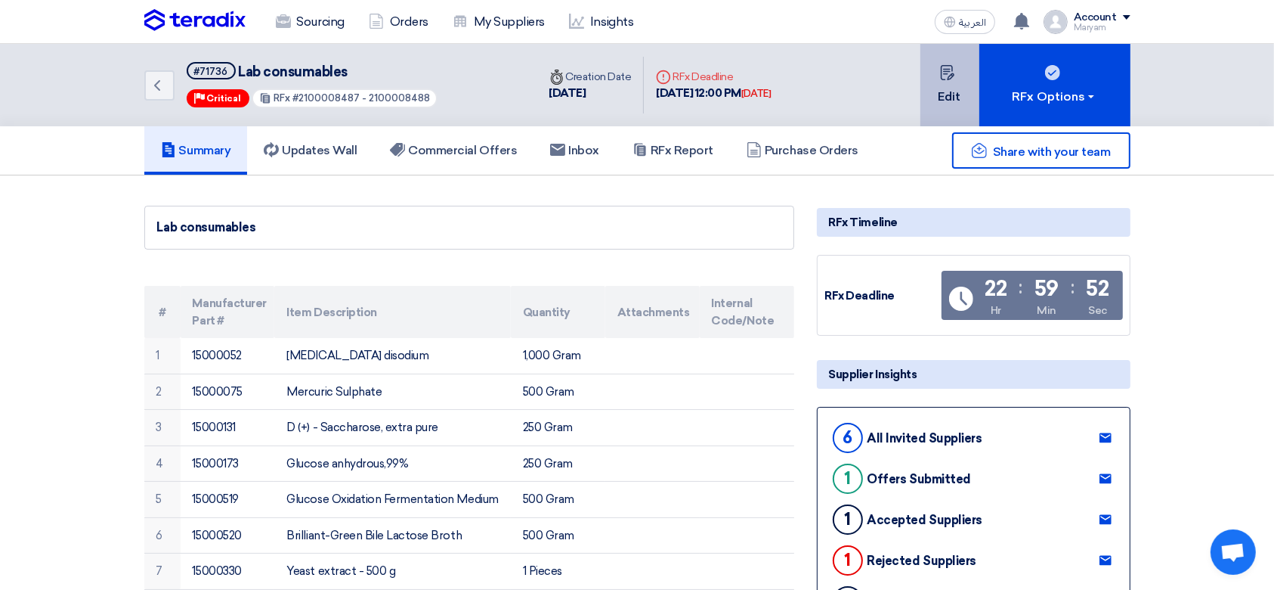
click at [943, 72] on icon at bounding box center [947, 72] width 15 height 15
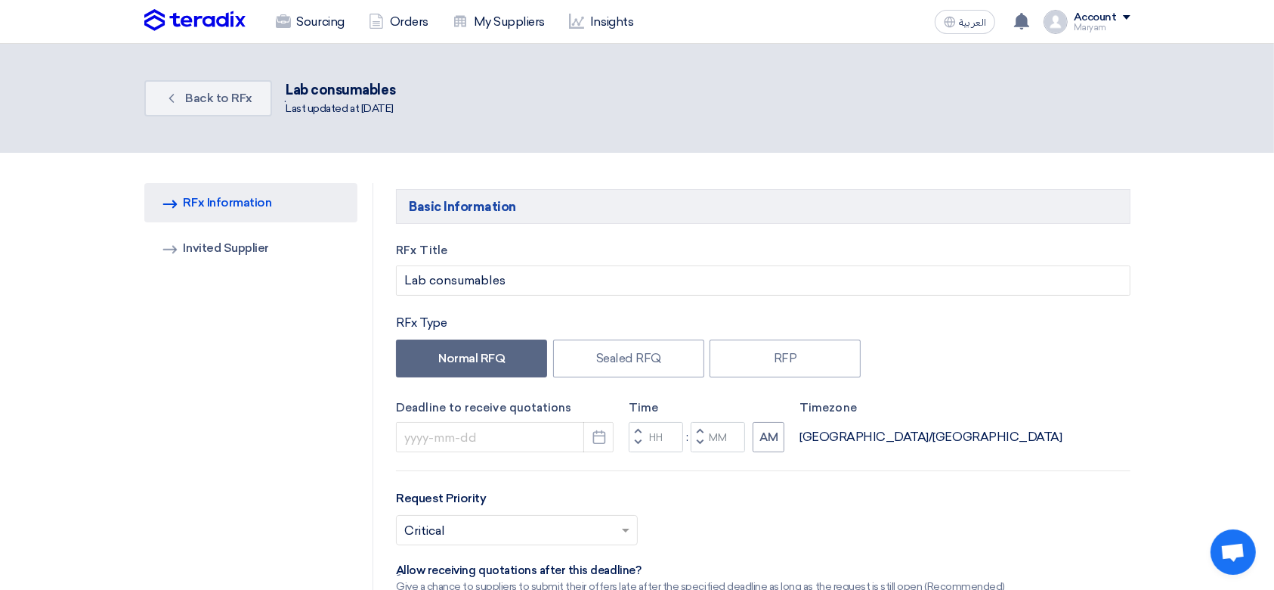
type input "[DATE]"
type input "12"
type input "00"
click at [265, 256] on link "Invited Suppliers Invited Supplier" at bounding box center [251, 247] width 214 height 39
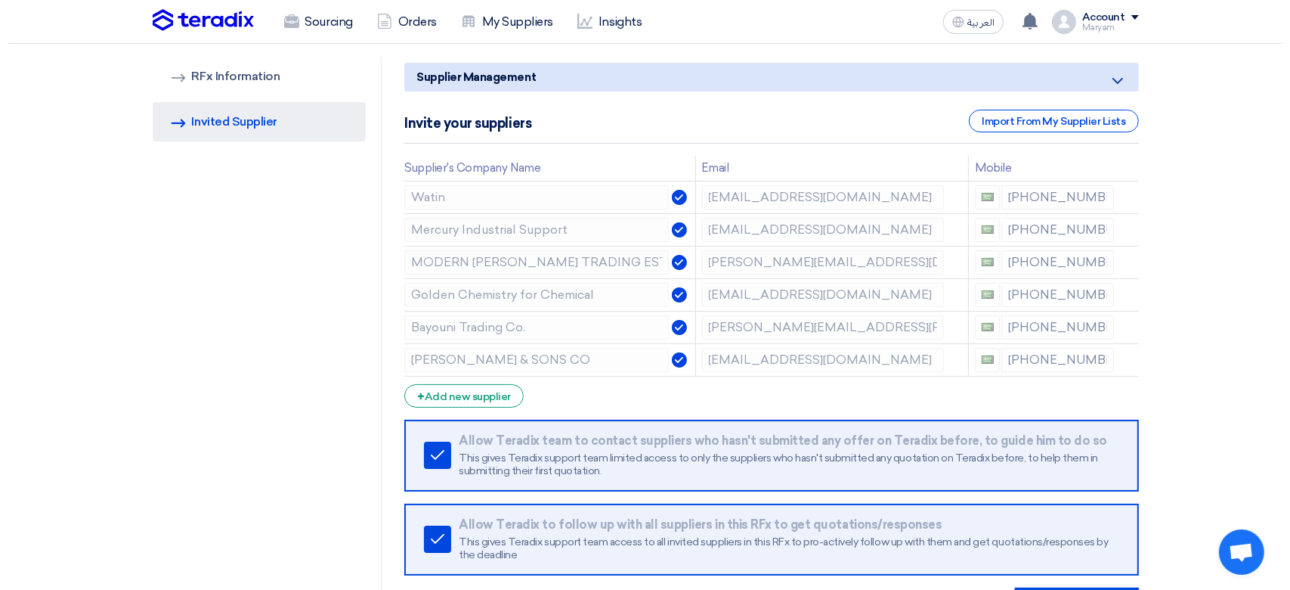
scroll to position [101, 0]
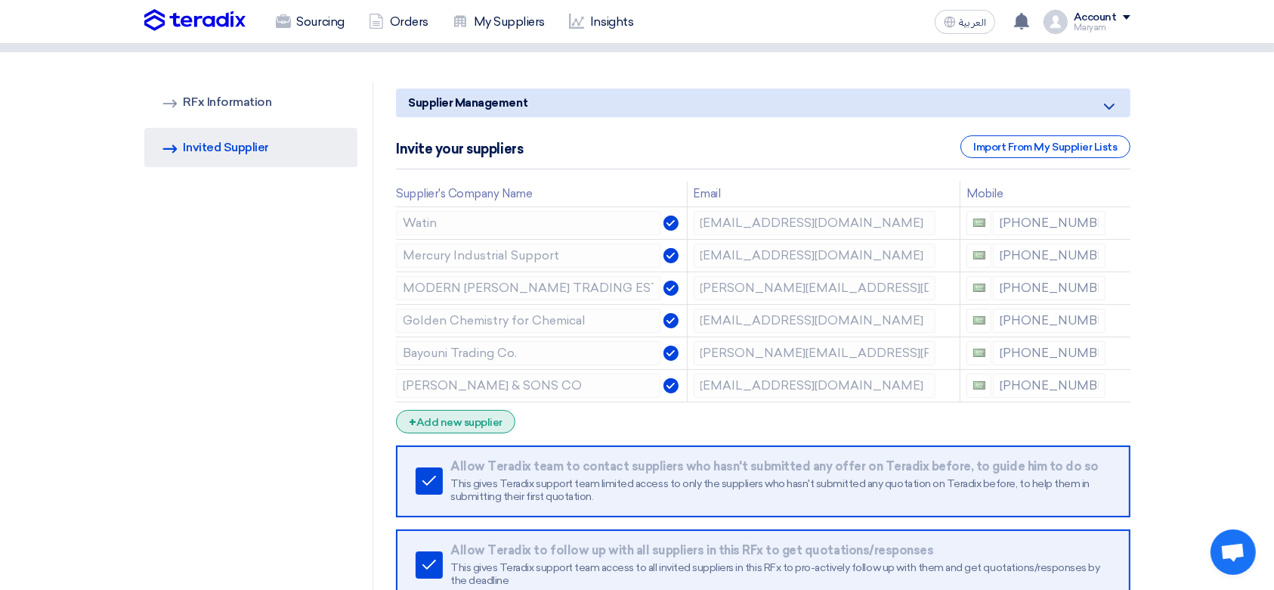
click at [494, 414] on div "+ Add new supplier" at bounding box center [455, 421] width 119 height 23
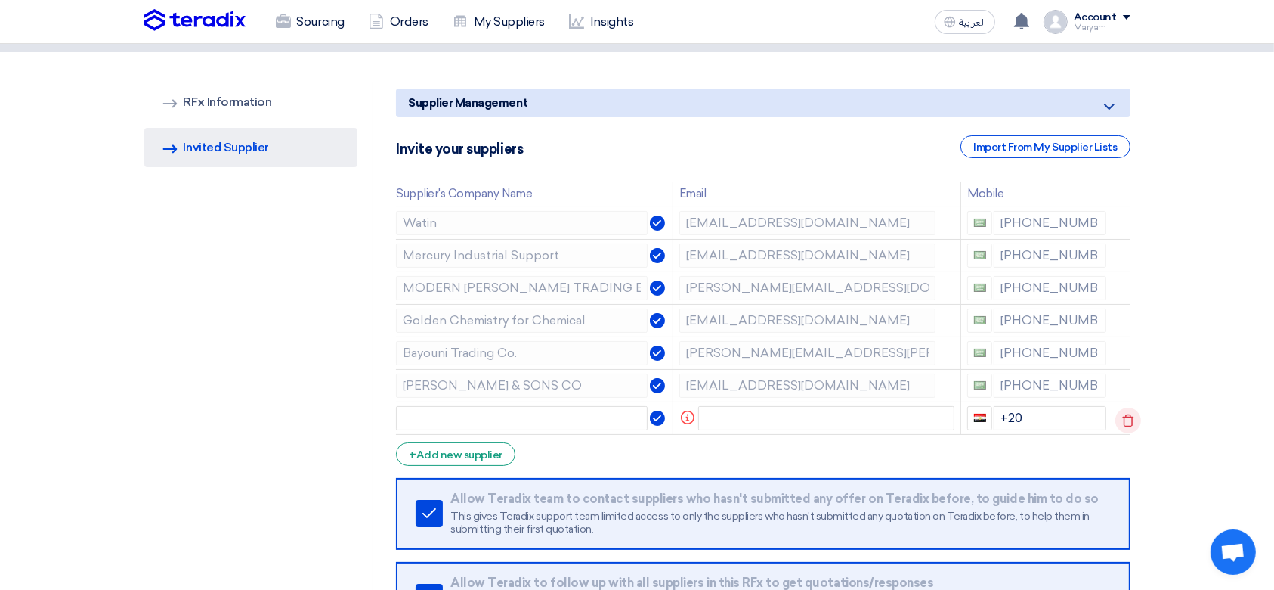
click at [1128, 423] on use at bounding box center [1127, 419] width 11 height 13
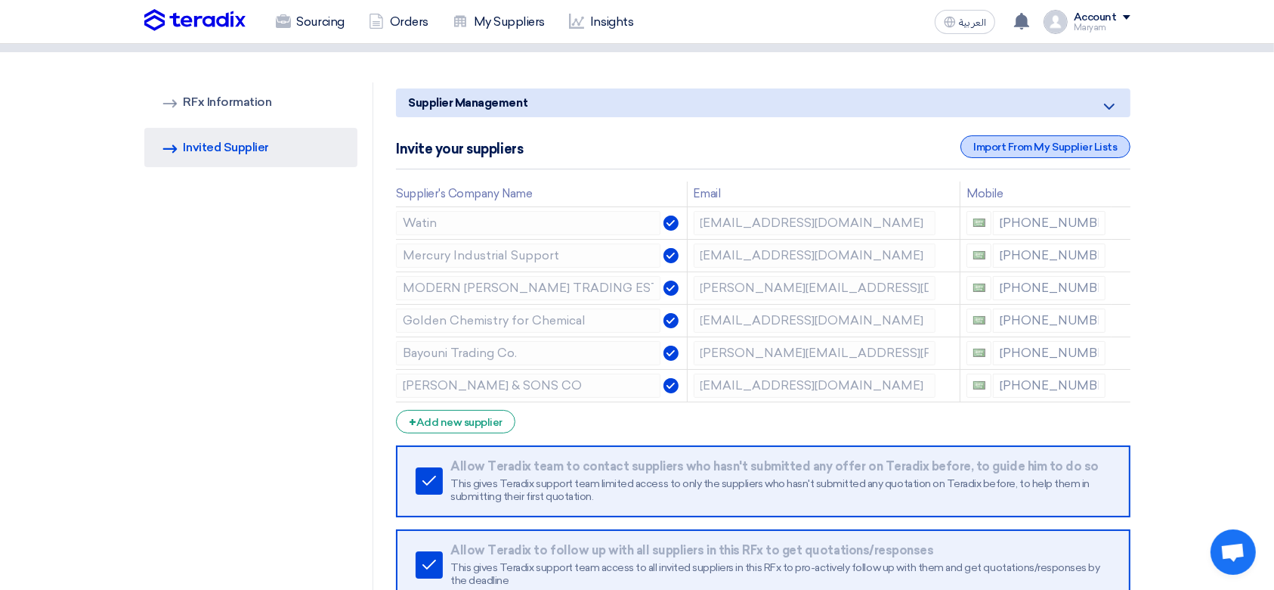
click at [998, 147] on div "Import From My Supplier Lists" at bounding box center [1045, 146] width 169 height 23
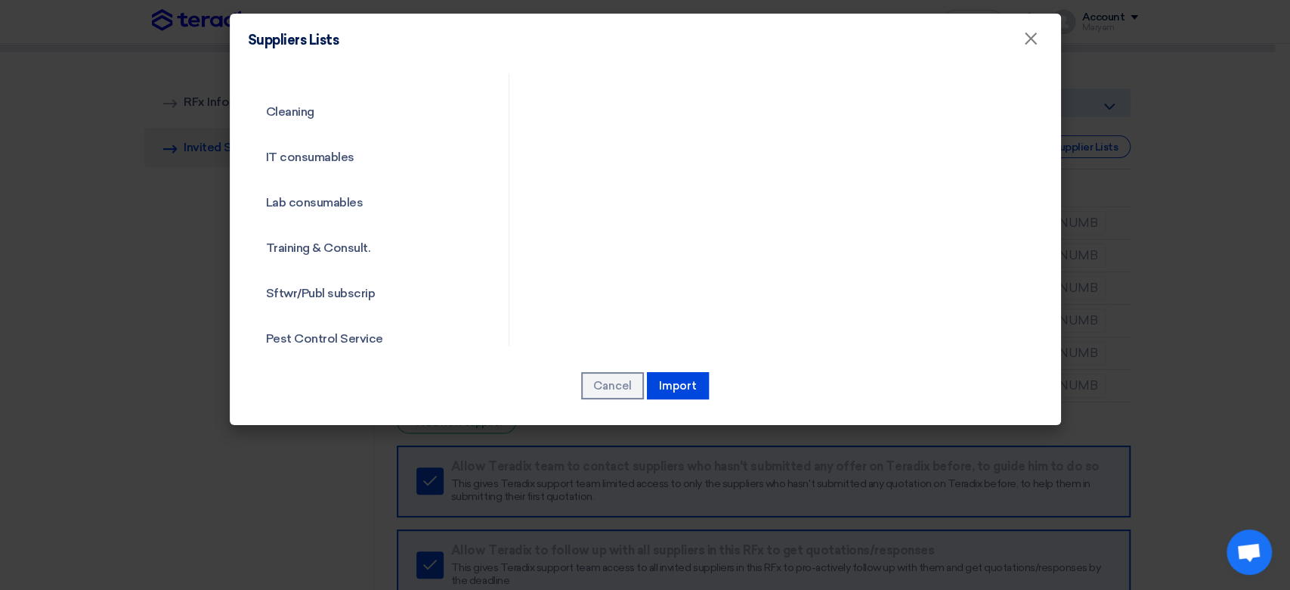
scroll to position [2752, 0]
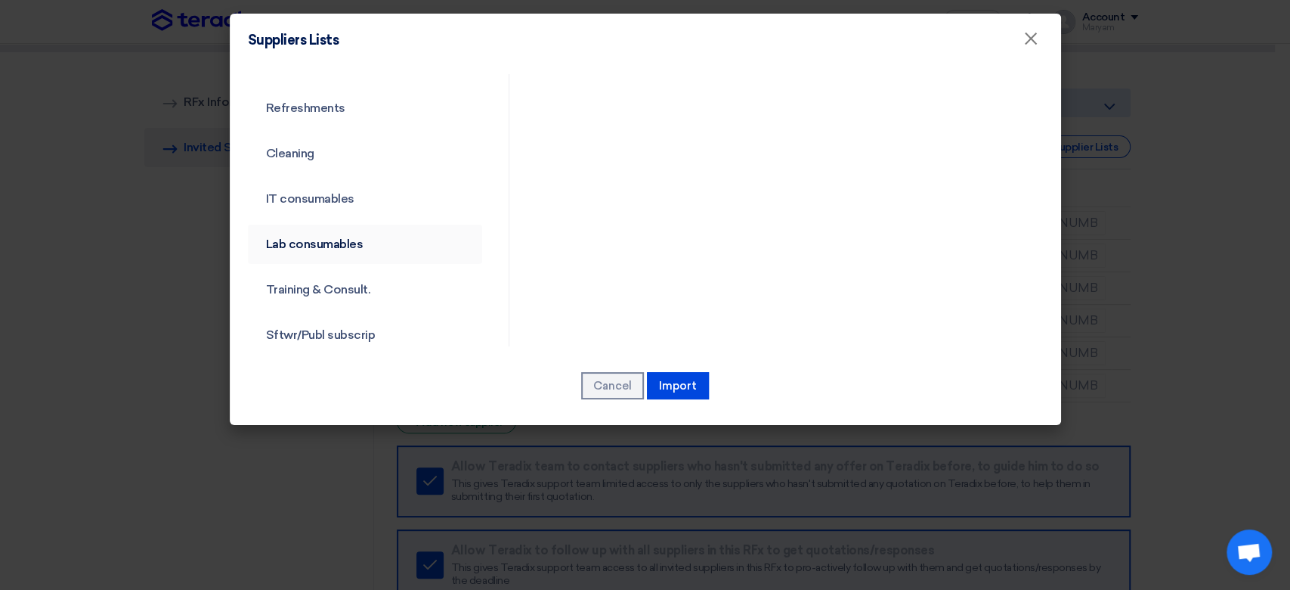
click at [308, 231] on link "Lab consumables" at bounding box center [365, 243] width 235 height 39
drag, startPoint x: 320, startPoint y: 243, endPoint x: 328, endPoint y: 237, distance: 10.3
click at [321, 241] on link "Lab consumables" at bounding box center [365, 243] width 235 height 39
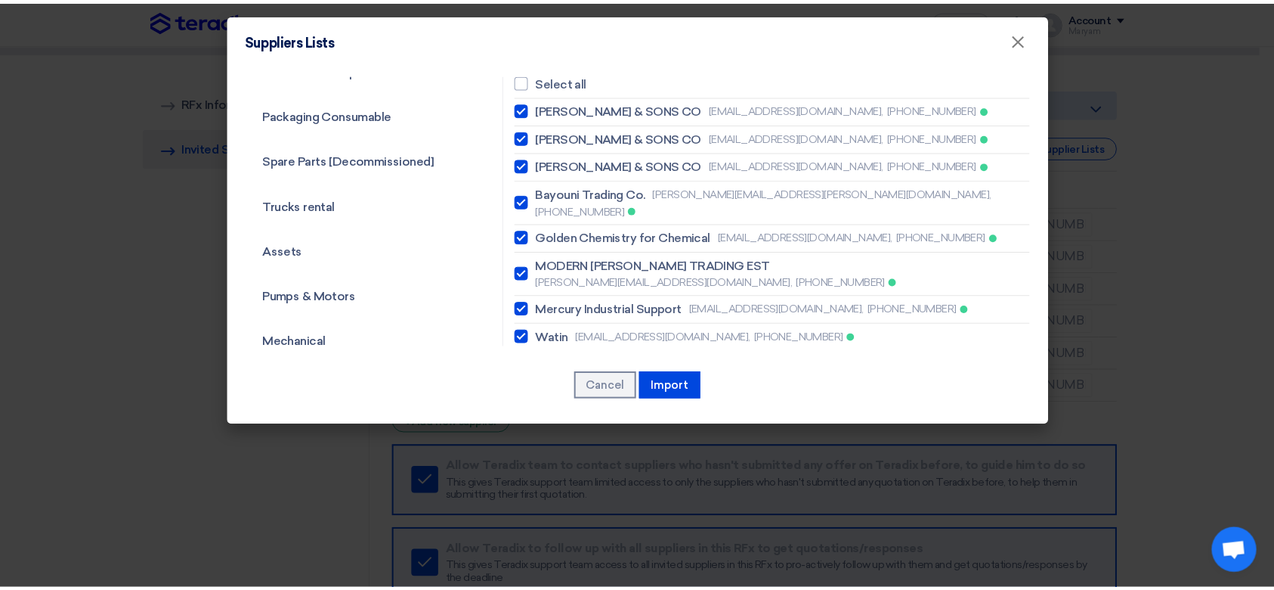
scroll to position [101, 0]
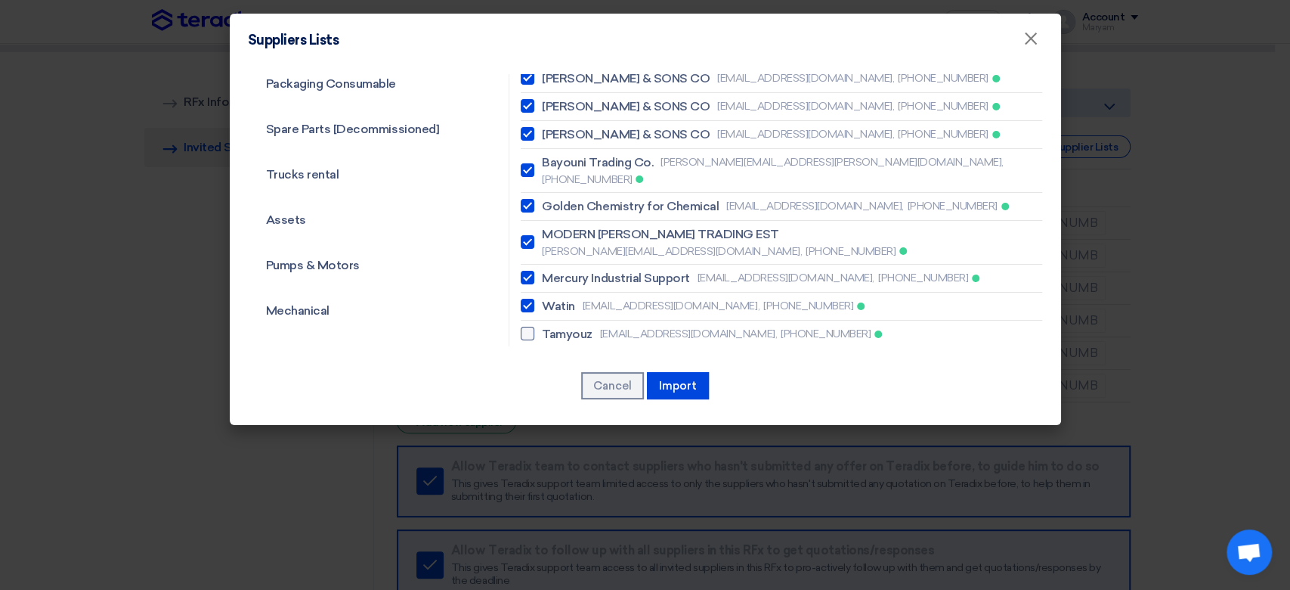
click at [526, 327] on div at bounding box center [528, 334] width 14 height 14
click at [542, 329] on input "Tamyouz [EMAIL_ADDRESS][DOMAIN_NAME], [PHONE_NUMBER]" at bounding box center [547, 334] width 10 height 10
checkbox input "true"
click at [679, 386] on button "Import" at bounding box center [678, 385] width 62 height 27
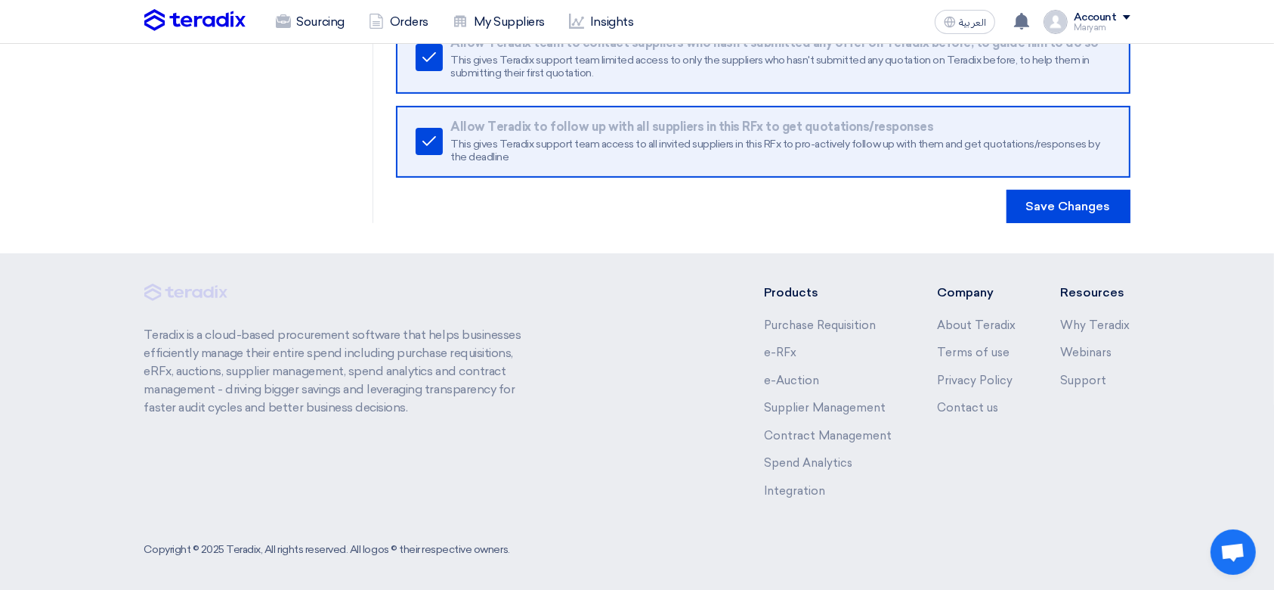
scroll to position [557, 0]
click at [1034, 207] on button "Save Changes" at bounding box center [1069, 205] width 124 height 33
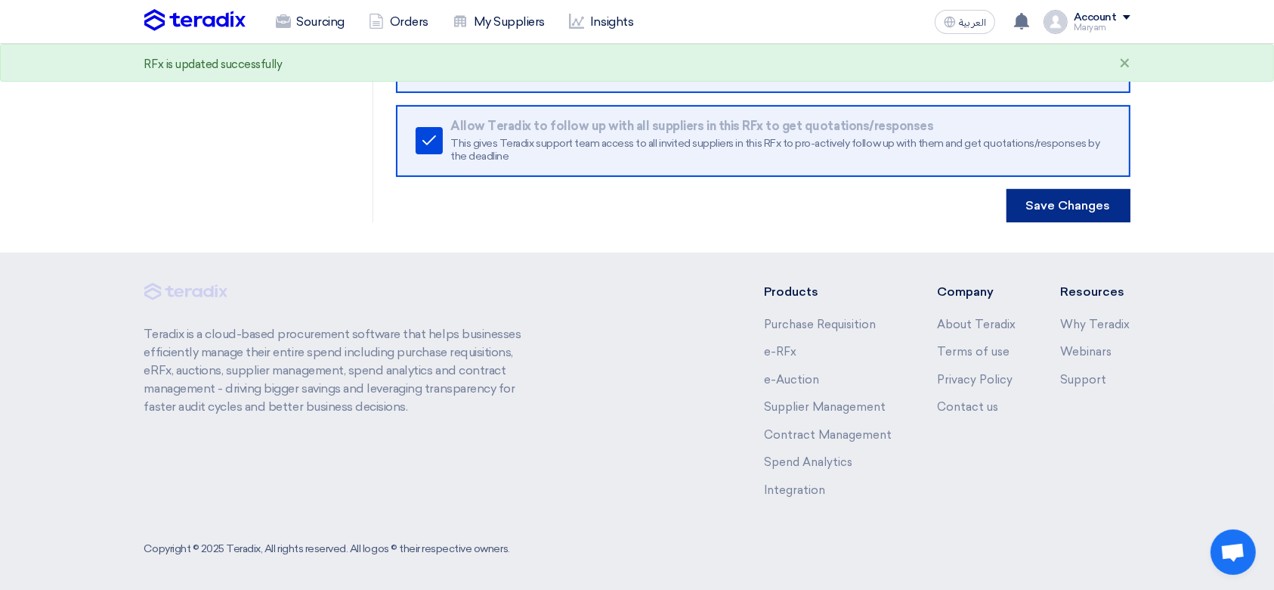
scroll to position [0, 0]
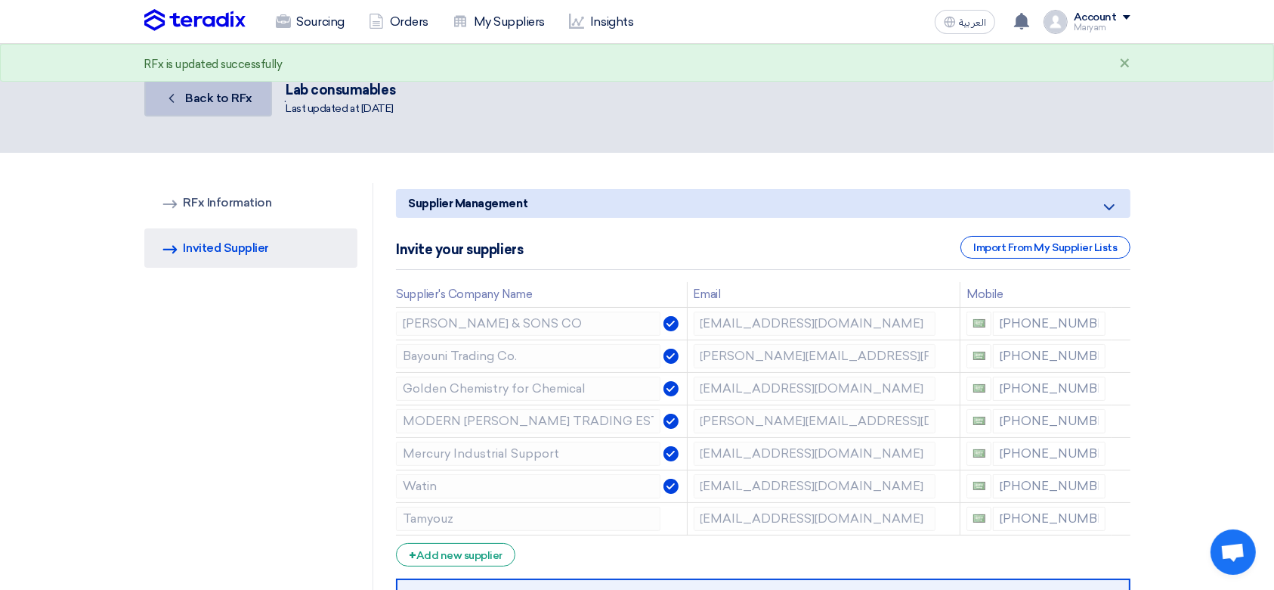
click at [208, 103] on span "Back to RFx" at bounding box center [218, 98] width 67 height 14
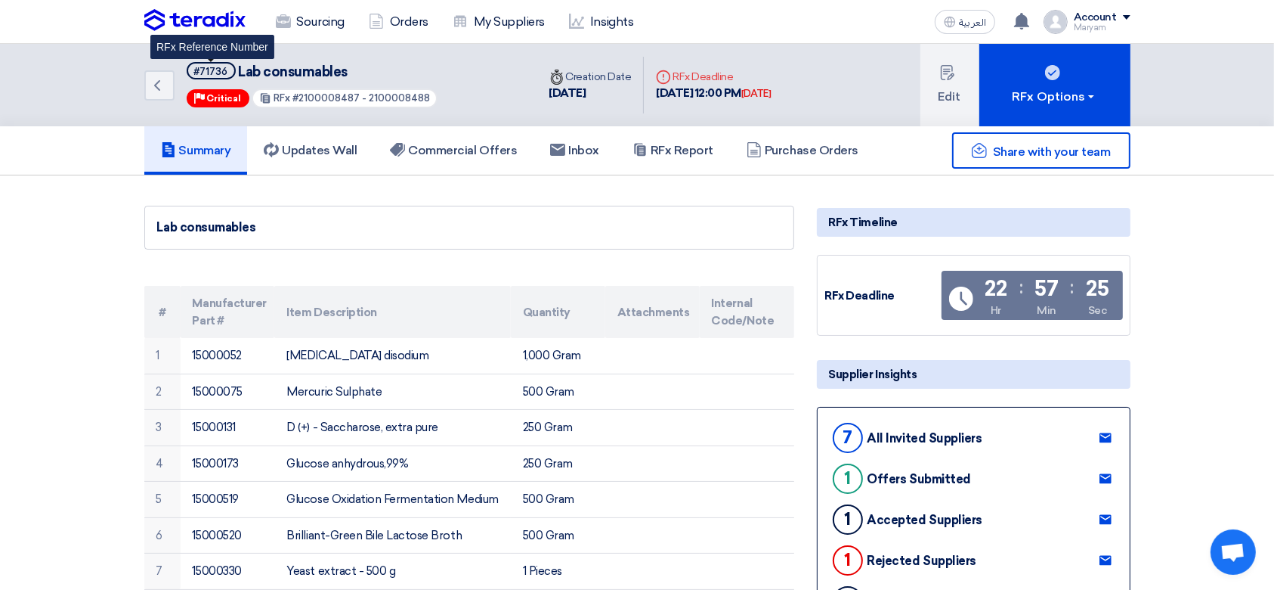
click at [208, 72] on div "#71736" at bounding box center [211, 72] width 34 height 10
copy span "#71736"
